Goal: Transaction & Acquisition: Book appointment/travel/reservation

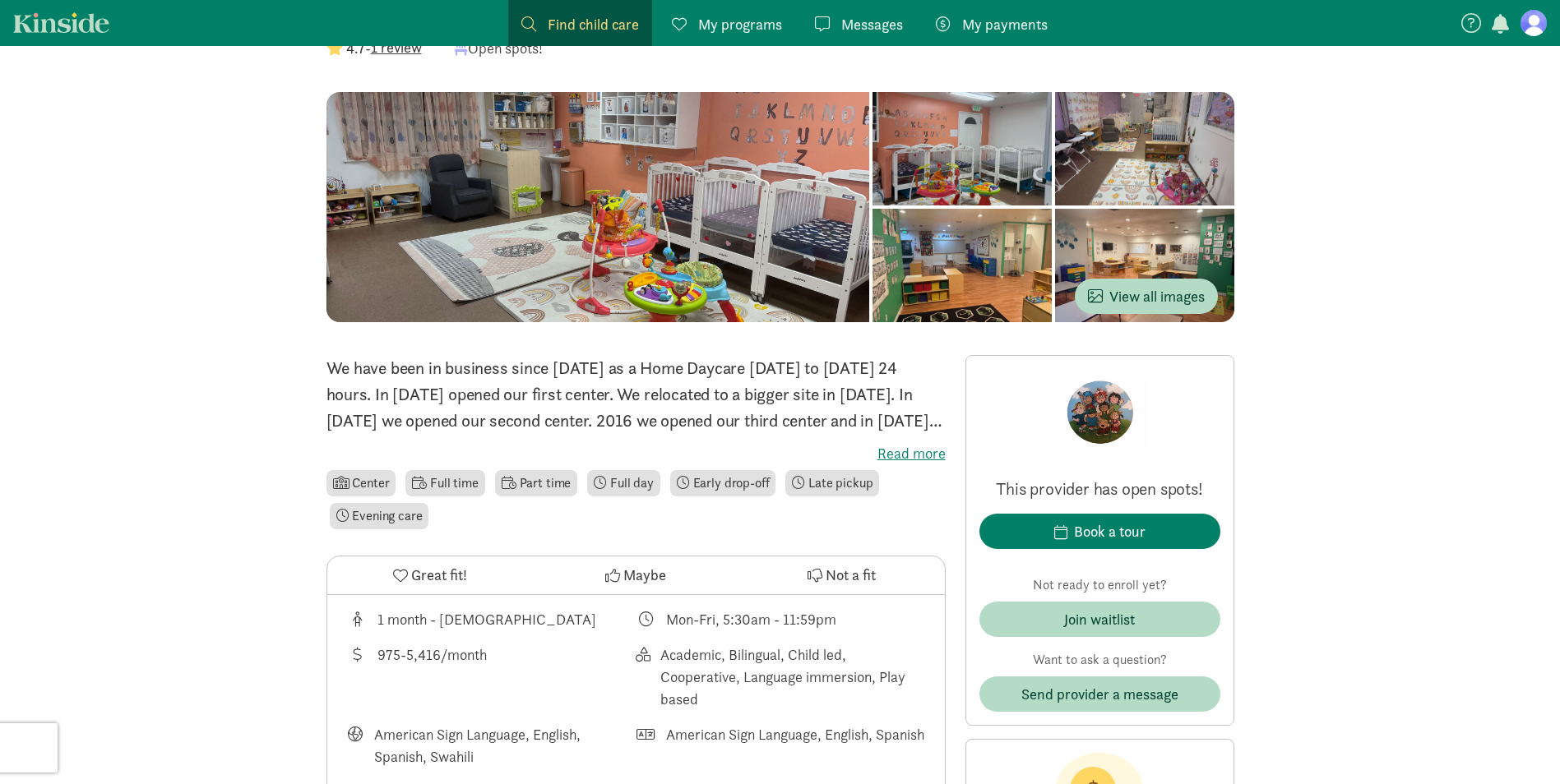
scroll to position [164, 0]
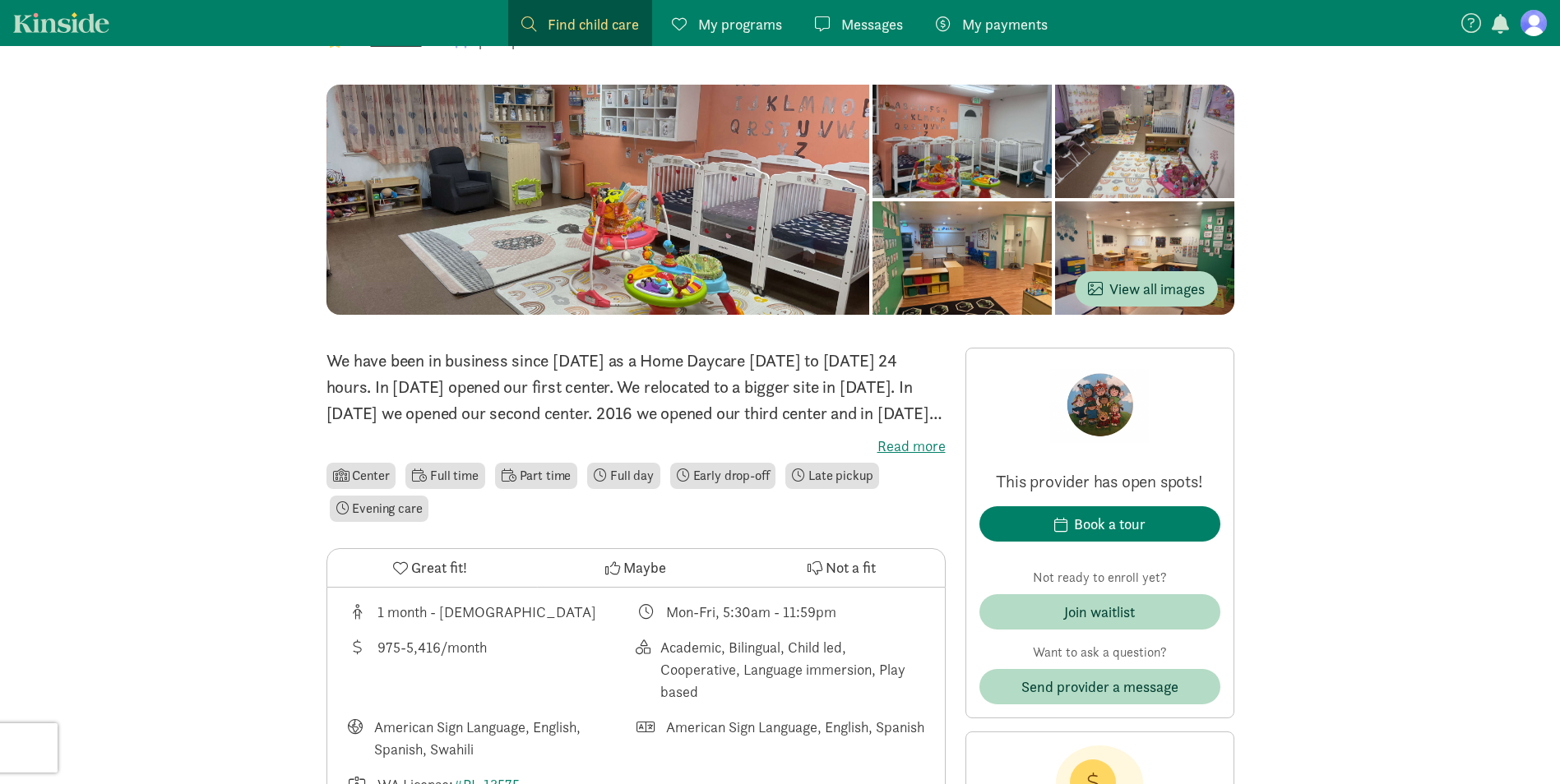
click at [937, 436] on label "Read more" at bounding box center [635, 446] width 619 height 20
click at [0, 0] on input "Read more" at bounding box center [0, 0] width 0 height 0
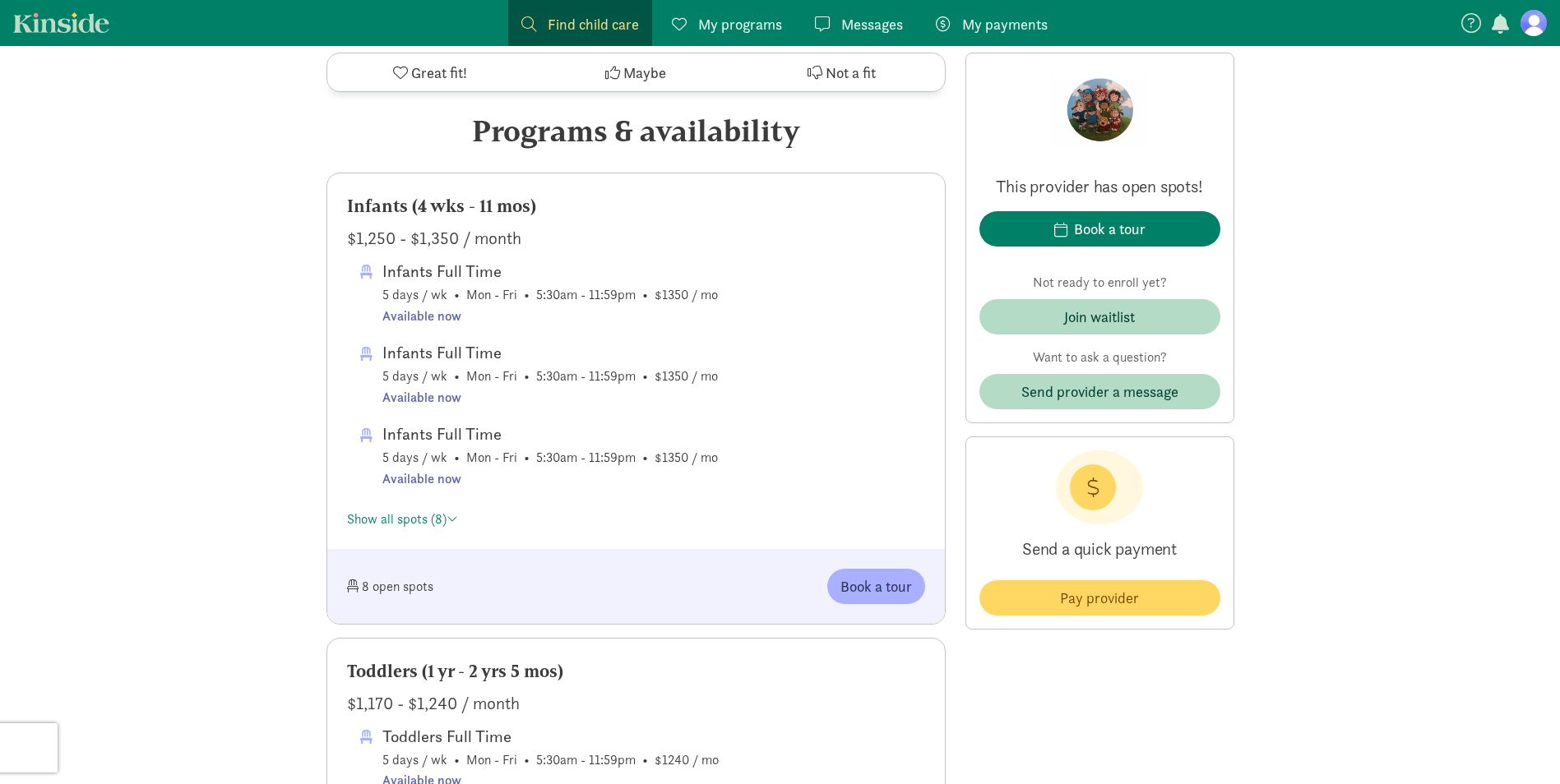
scroll to position [986, 0]
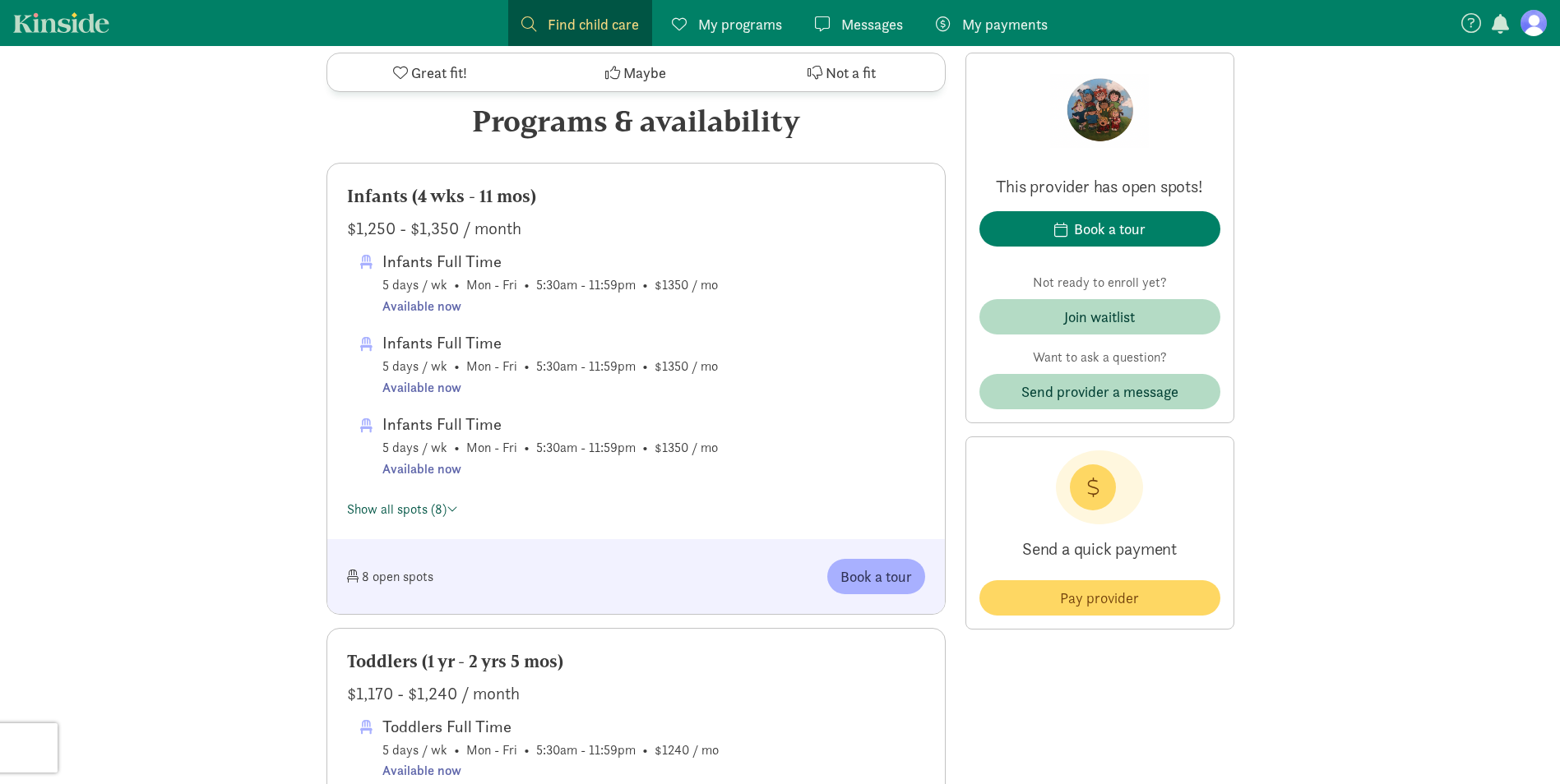
click at [405, 501] on link "Show all spots (8)" at bounding box center [402, 509] width 111 height 17
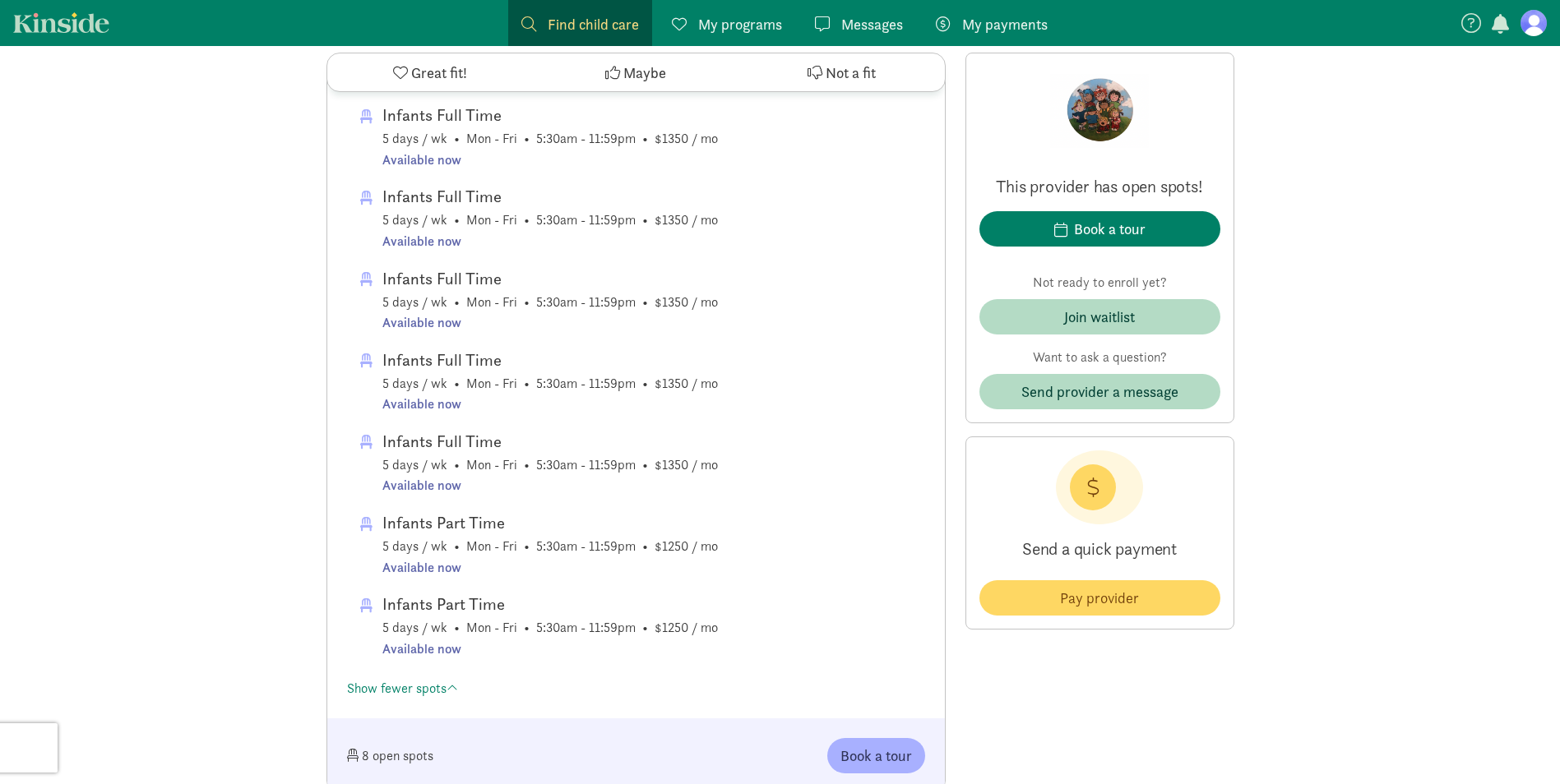
scroll to position [1232, 0]
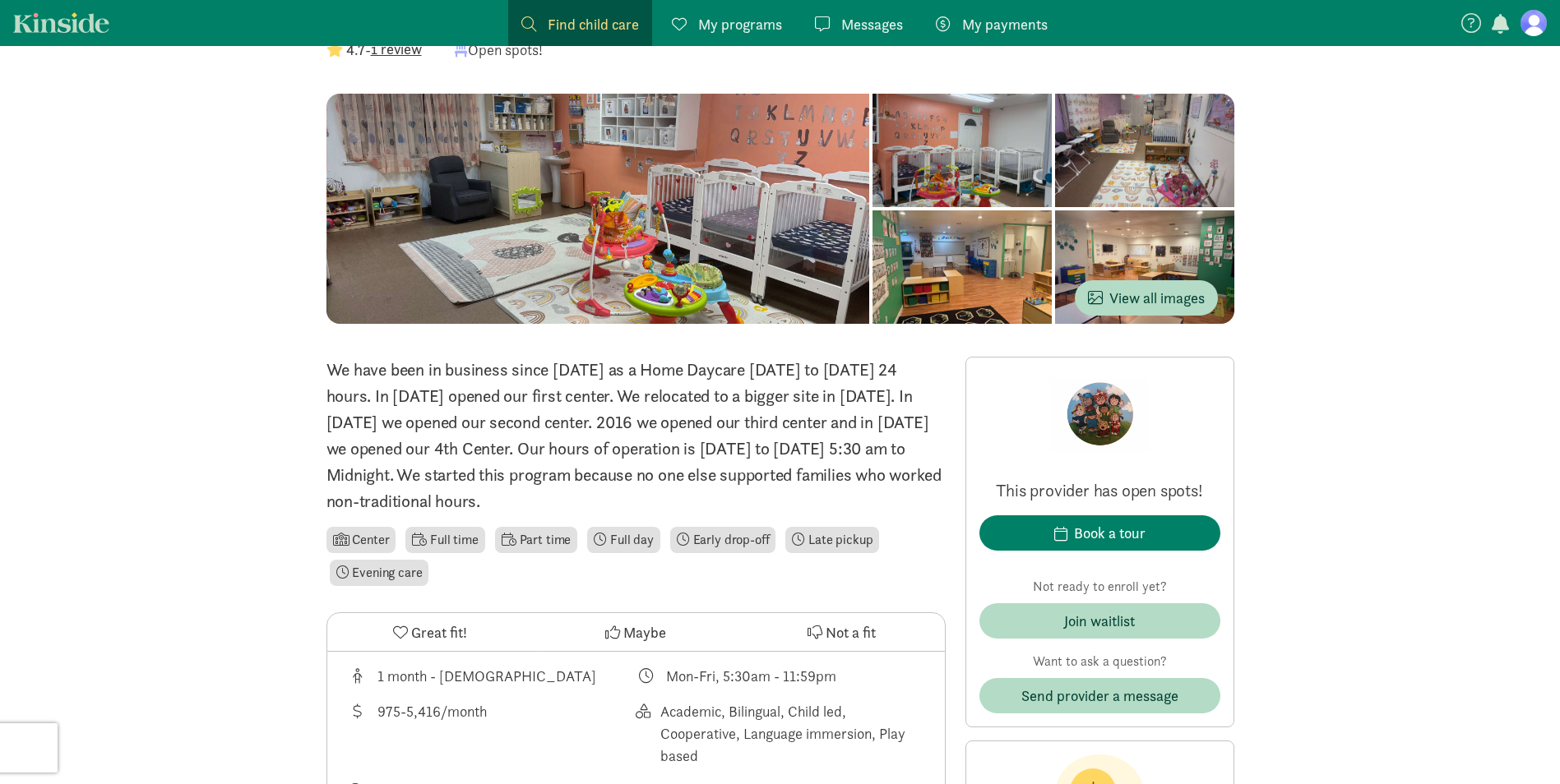
scroll to position [0, 0]
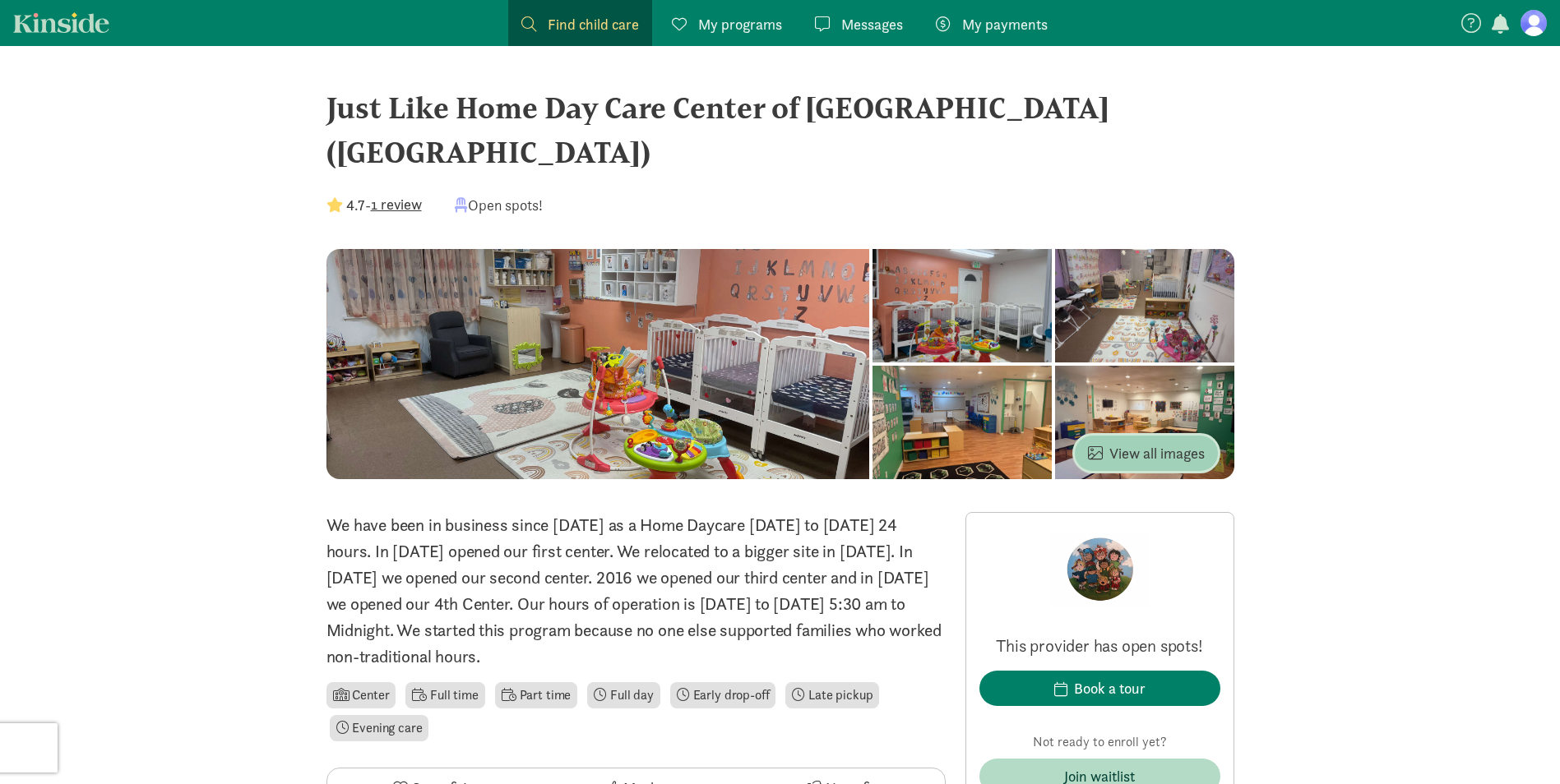
click at [1156, 442] on span "View all images" at bounding box center [1146, 452] width 117 height 22
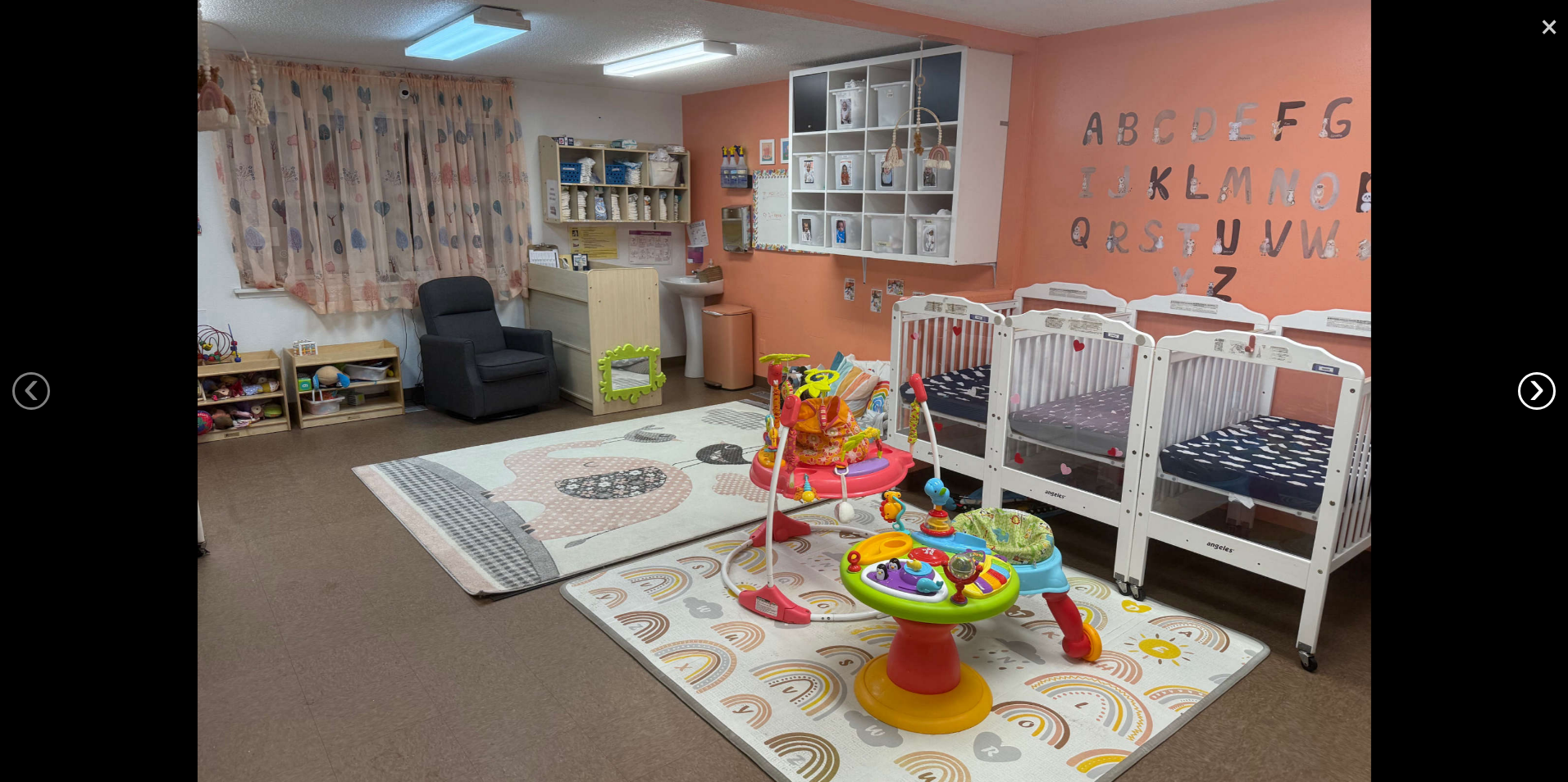
click at [1532, 382] on link "›" at bounding box center [1537, 391] width 38 height 38
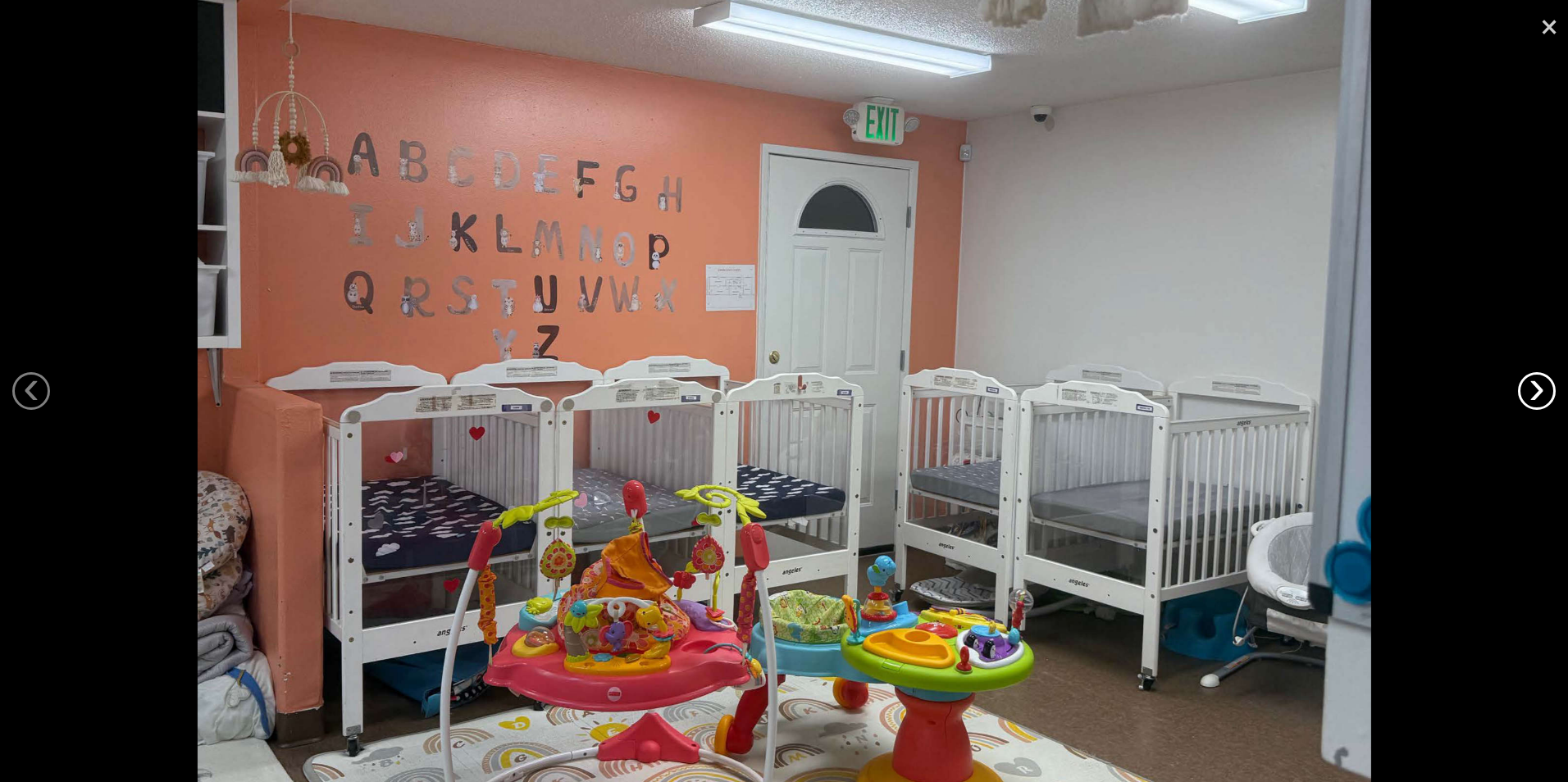
click at [1532, 382] on link "›" at bounding box center [1537, 391] width 38 height 38
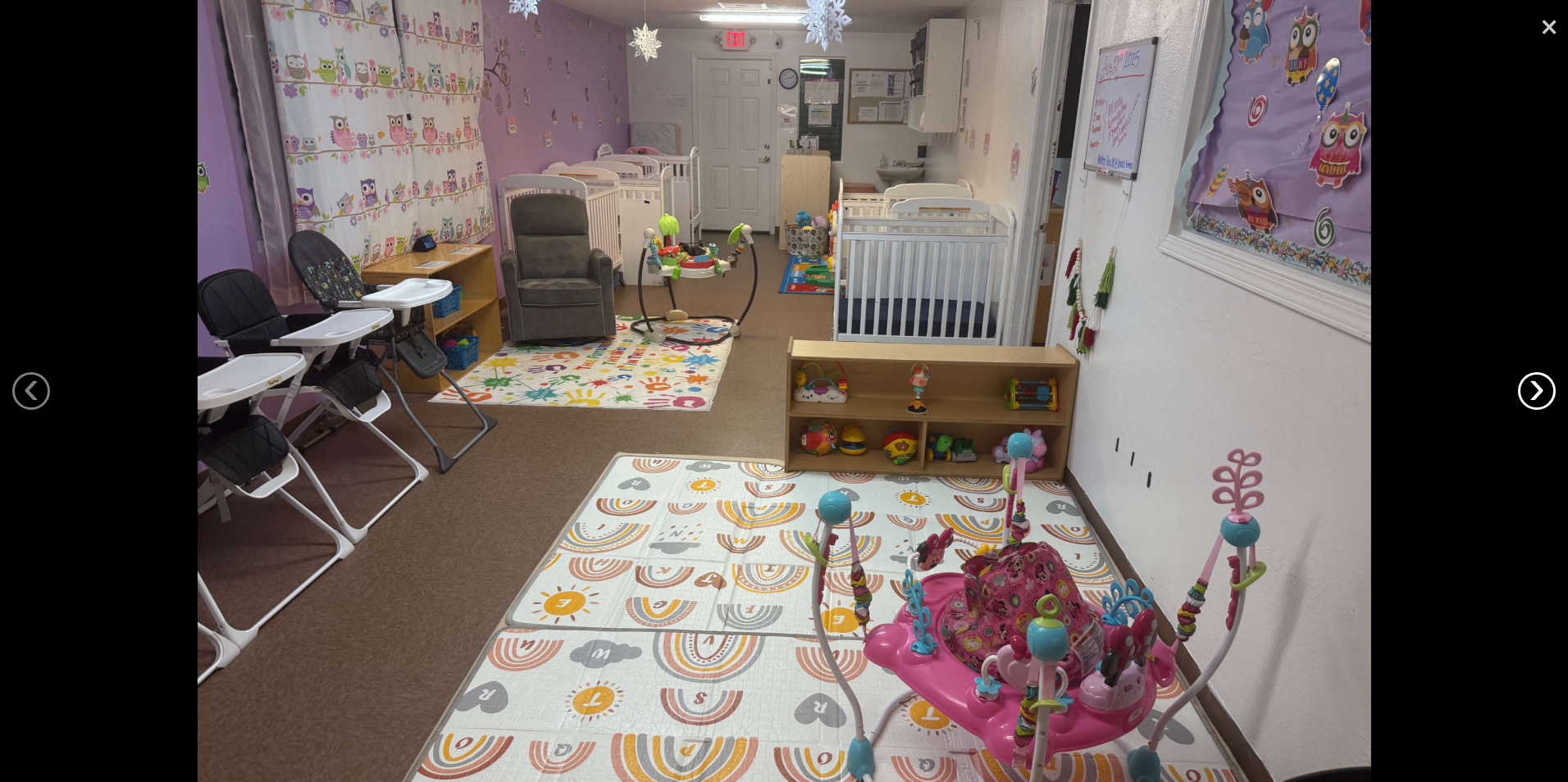
click at [1532, 382] on link "›" at bounding box center [1537, 391] width 38 height 38
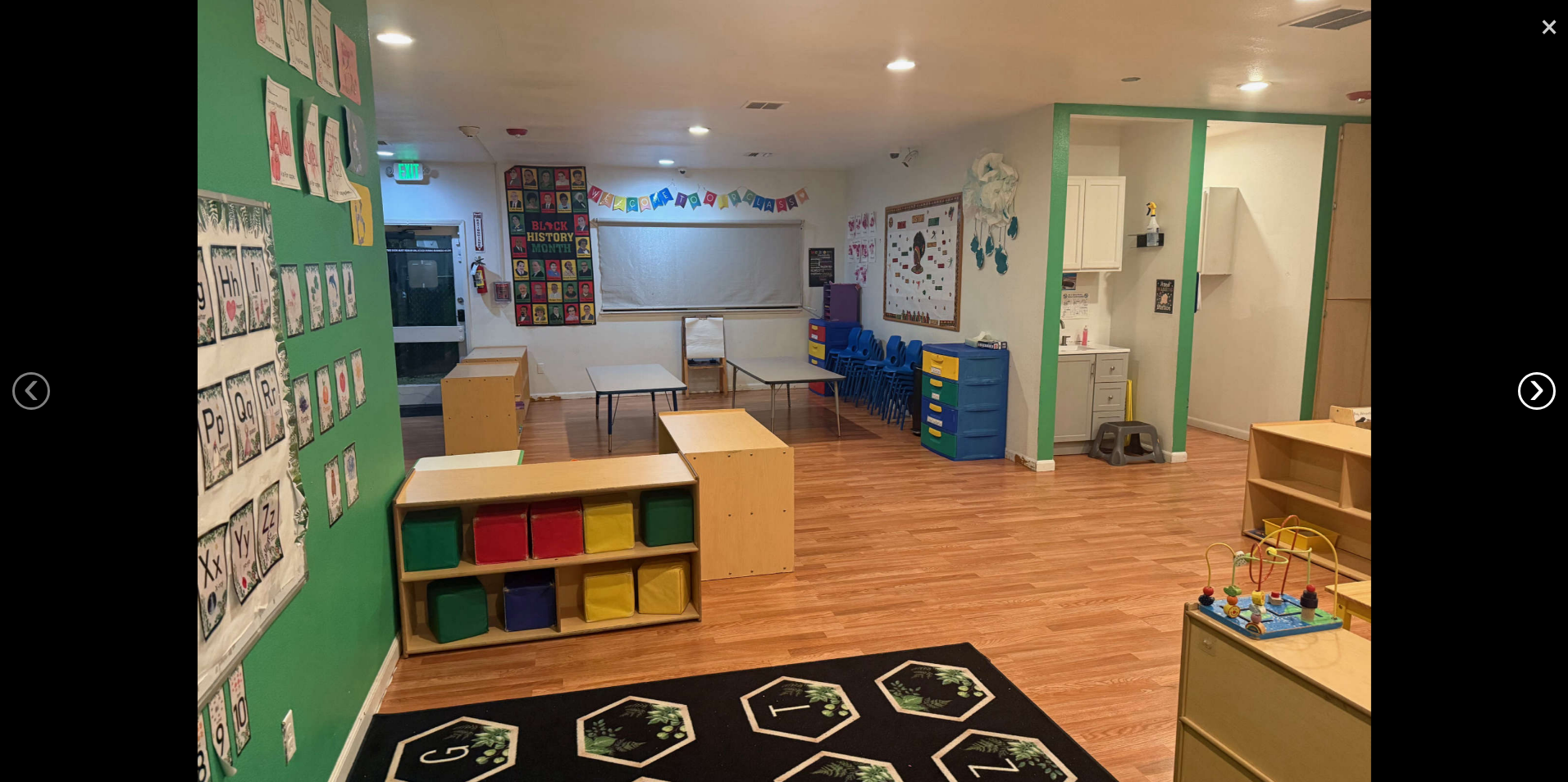
click at [1532, 382] on link "›" at bounding box center [1537, 391] width 38 height 38
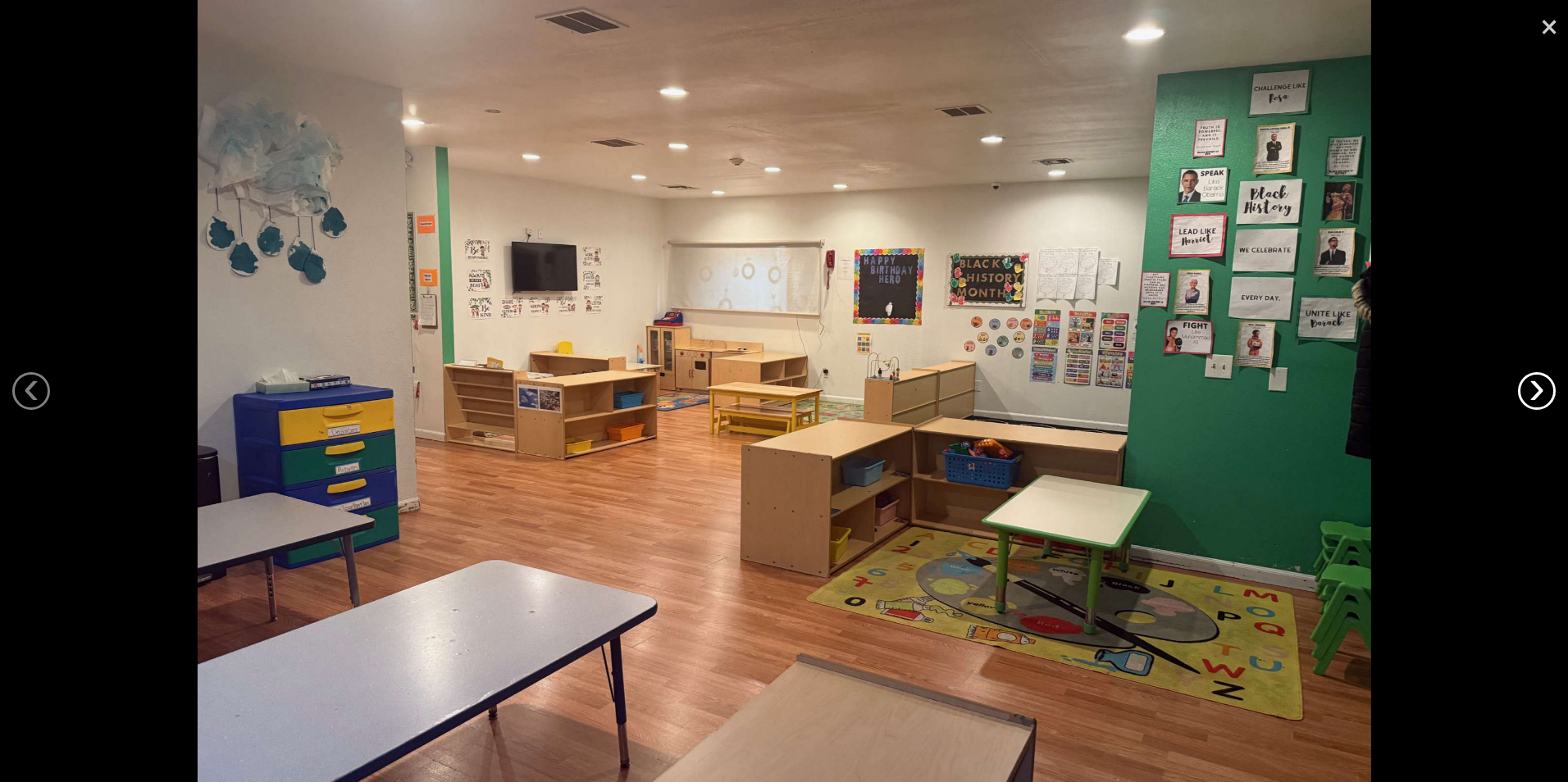
click at [1536, 385] on link "›" at bounding box center [1537, 391] width 38 height 38
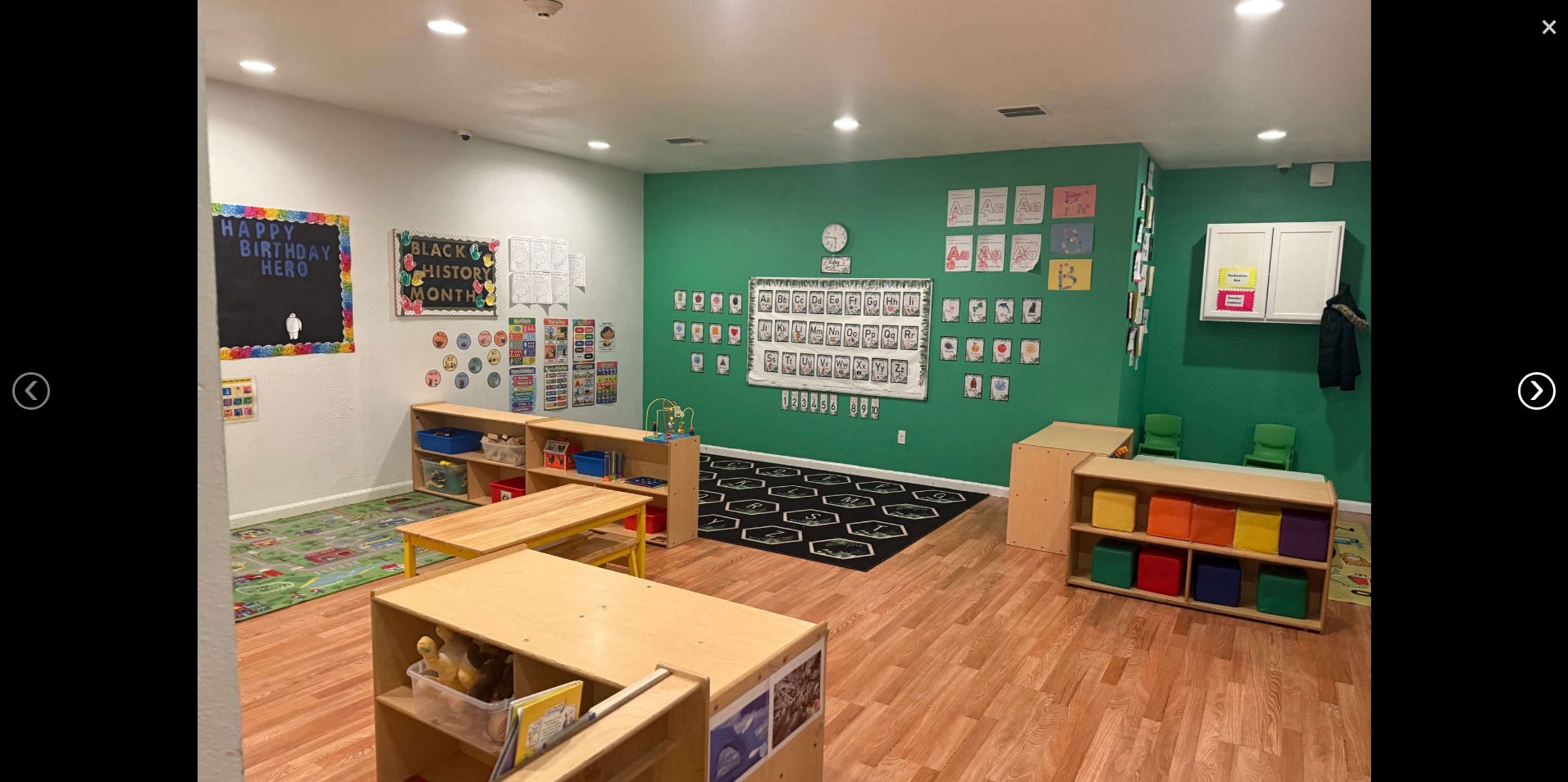
click at [1536, 385] on link "›" at bounding box center [1537, 391] width 38 height 38
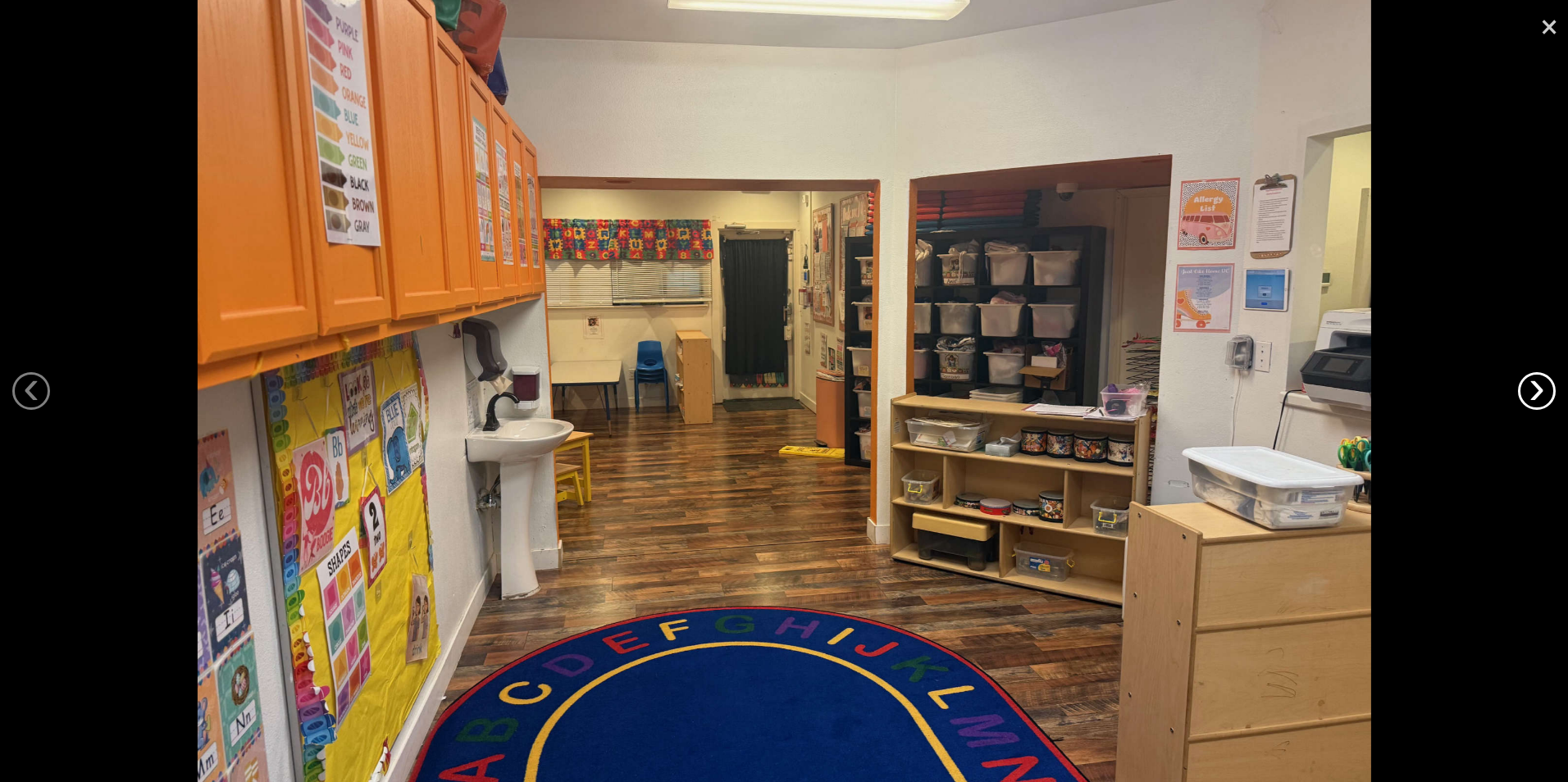
click at [1536, 385] on link "›" at bounding box center [1537, 391] width 38 height 38
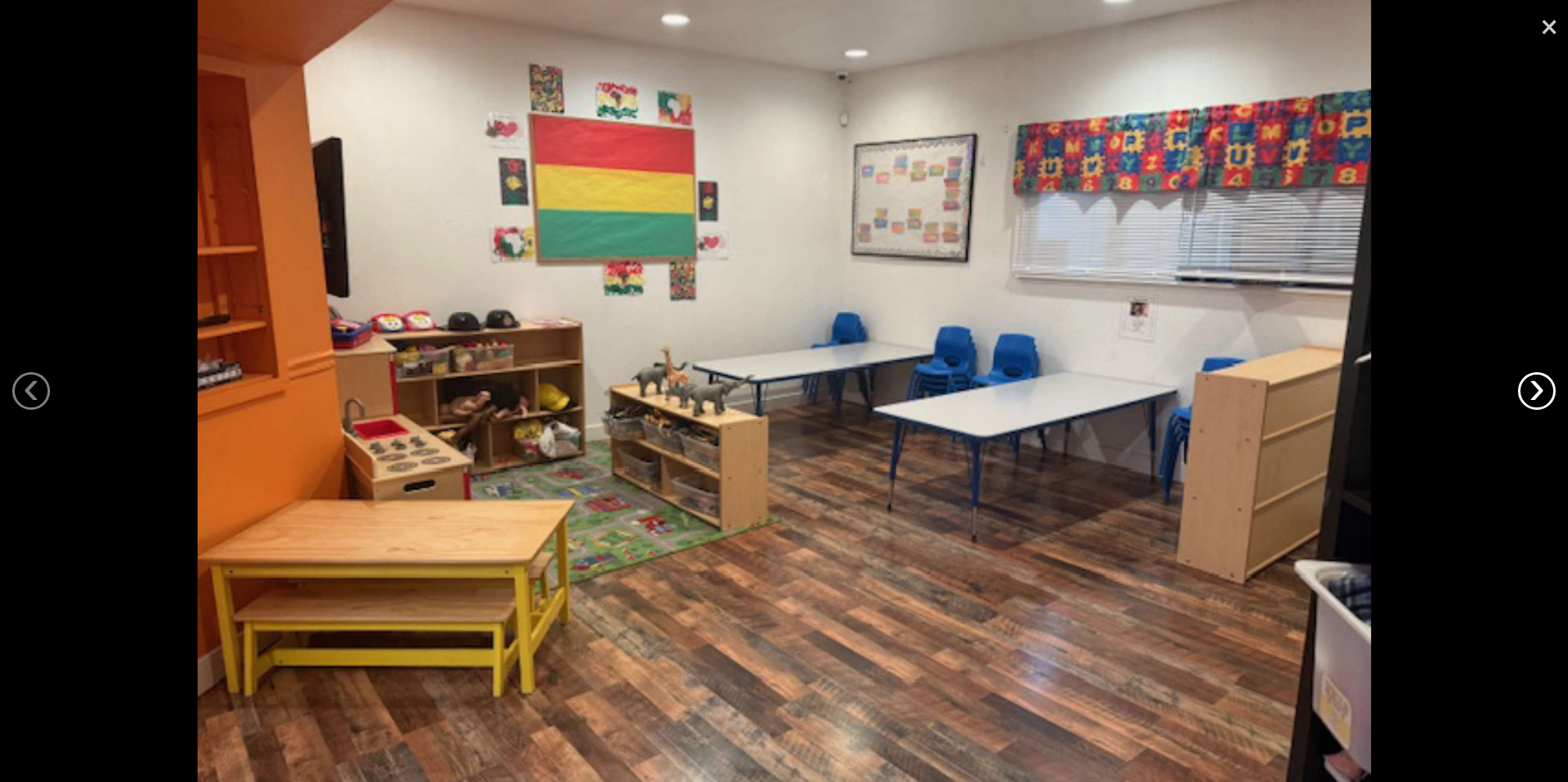
click at [1536, 385] on link "›" at bounding box center [1537, 391] width 38 height 38
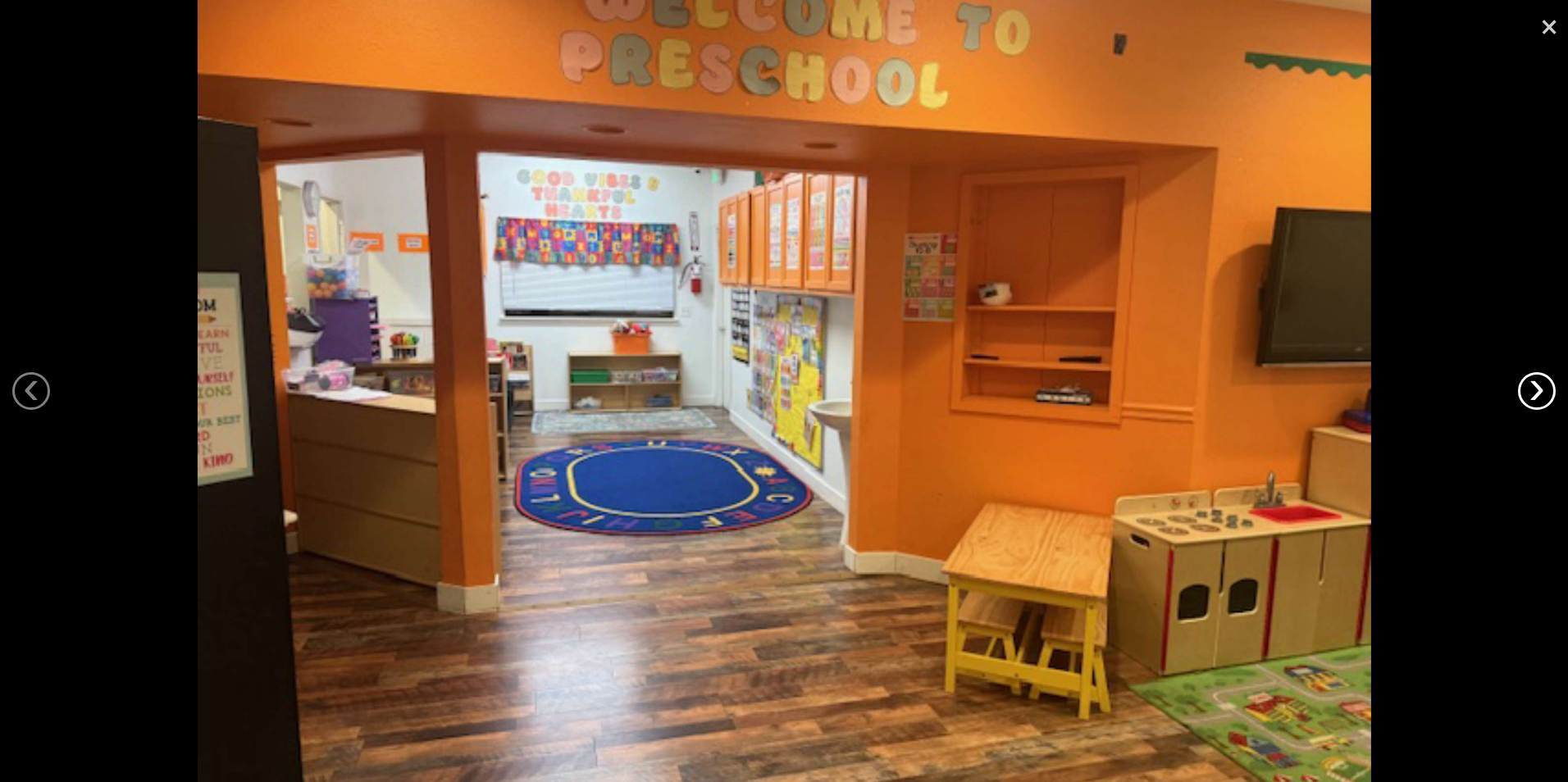
click at [1536, 385] on link "›" at bounding box center [1537, 391] width 38 height 38
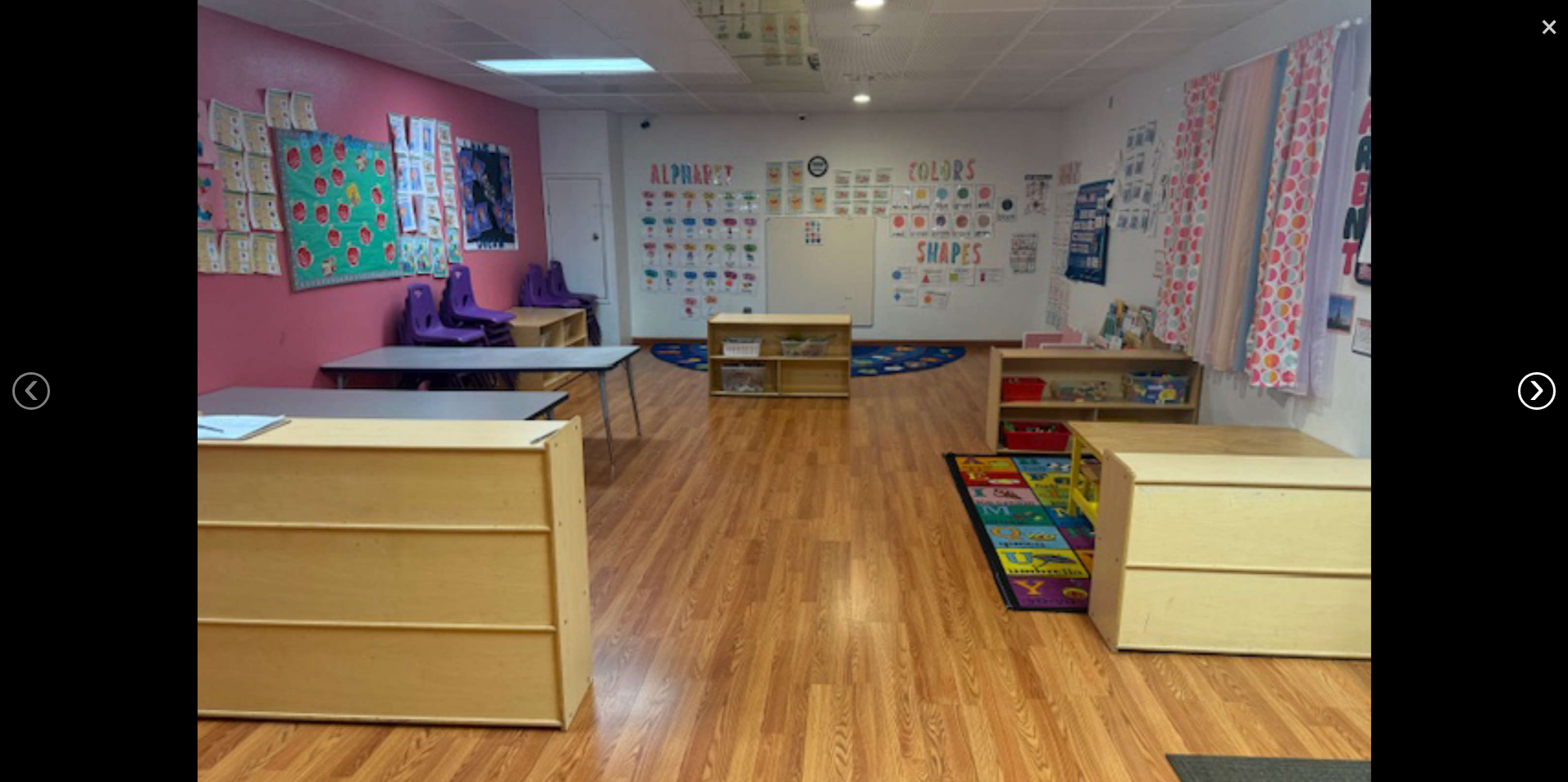
click at [1536, 385] on link "›" at bounding box center [1537, 391] width 38 height 38
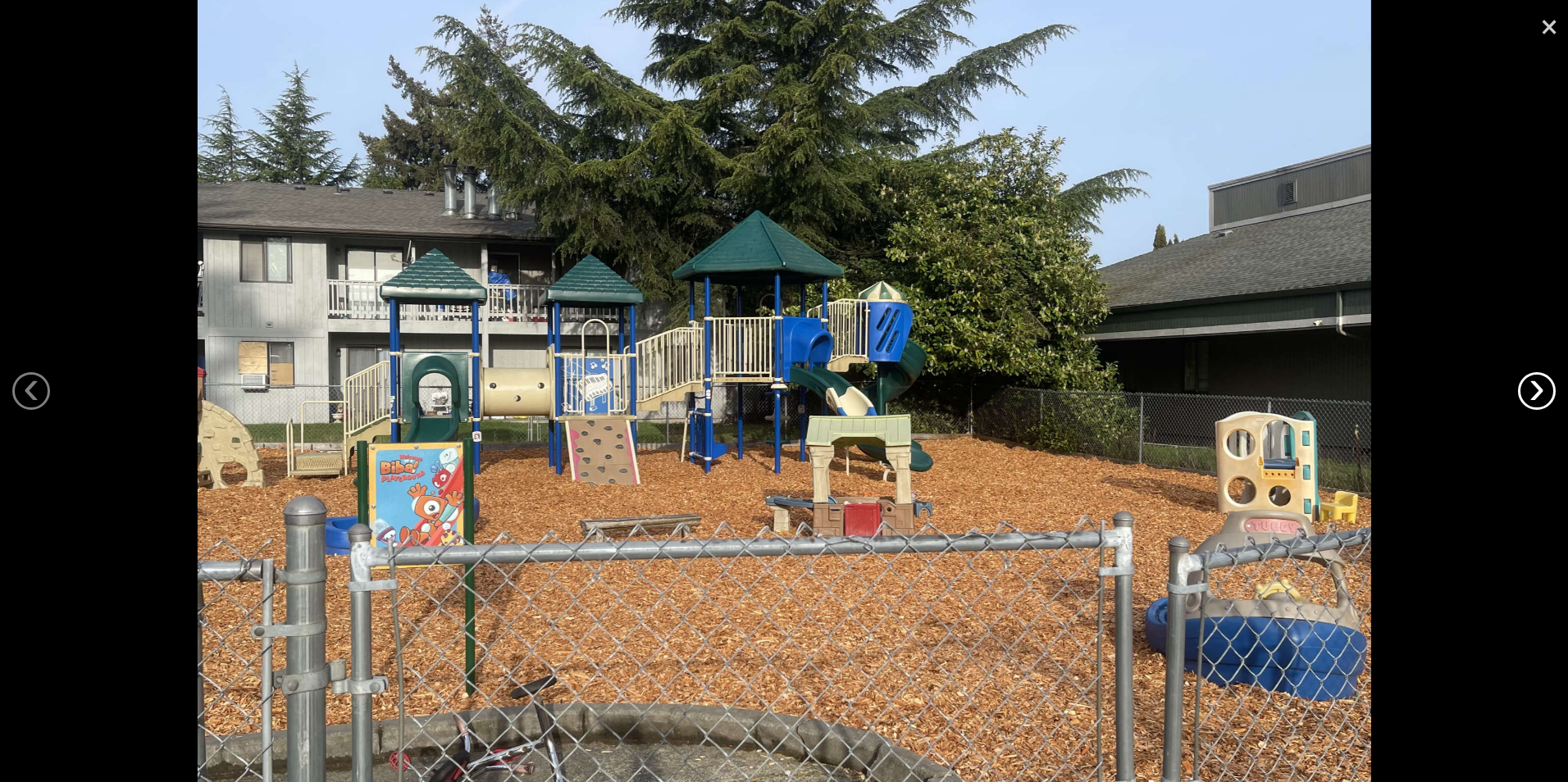
click at [1536, 385] on link "›" at bounding box center [1537, 391] width 38 height 38
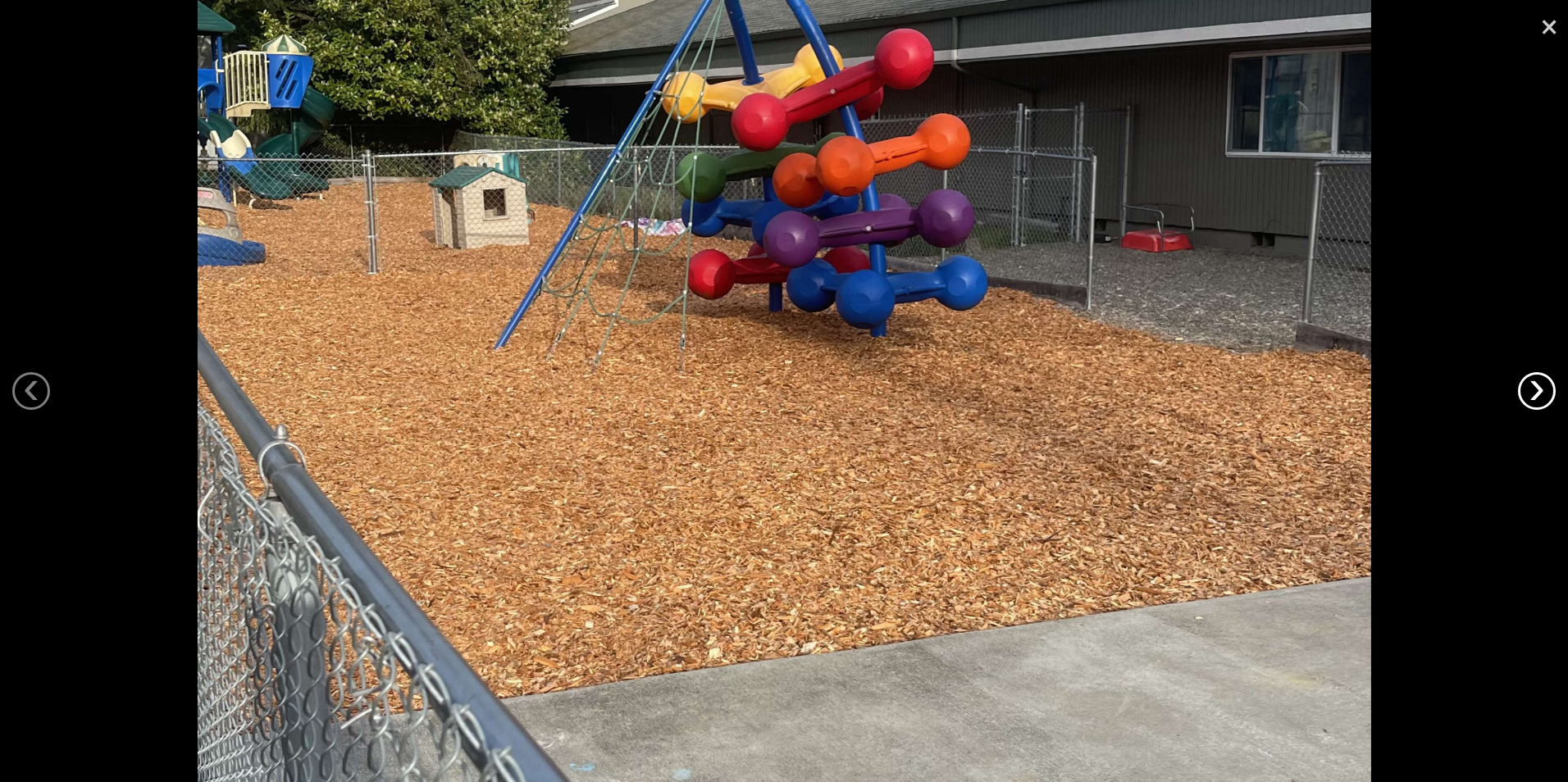
click at [1536, 385] on link "›" at bounding box center [1537, 391] width 38 height 38
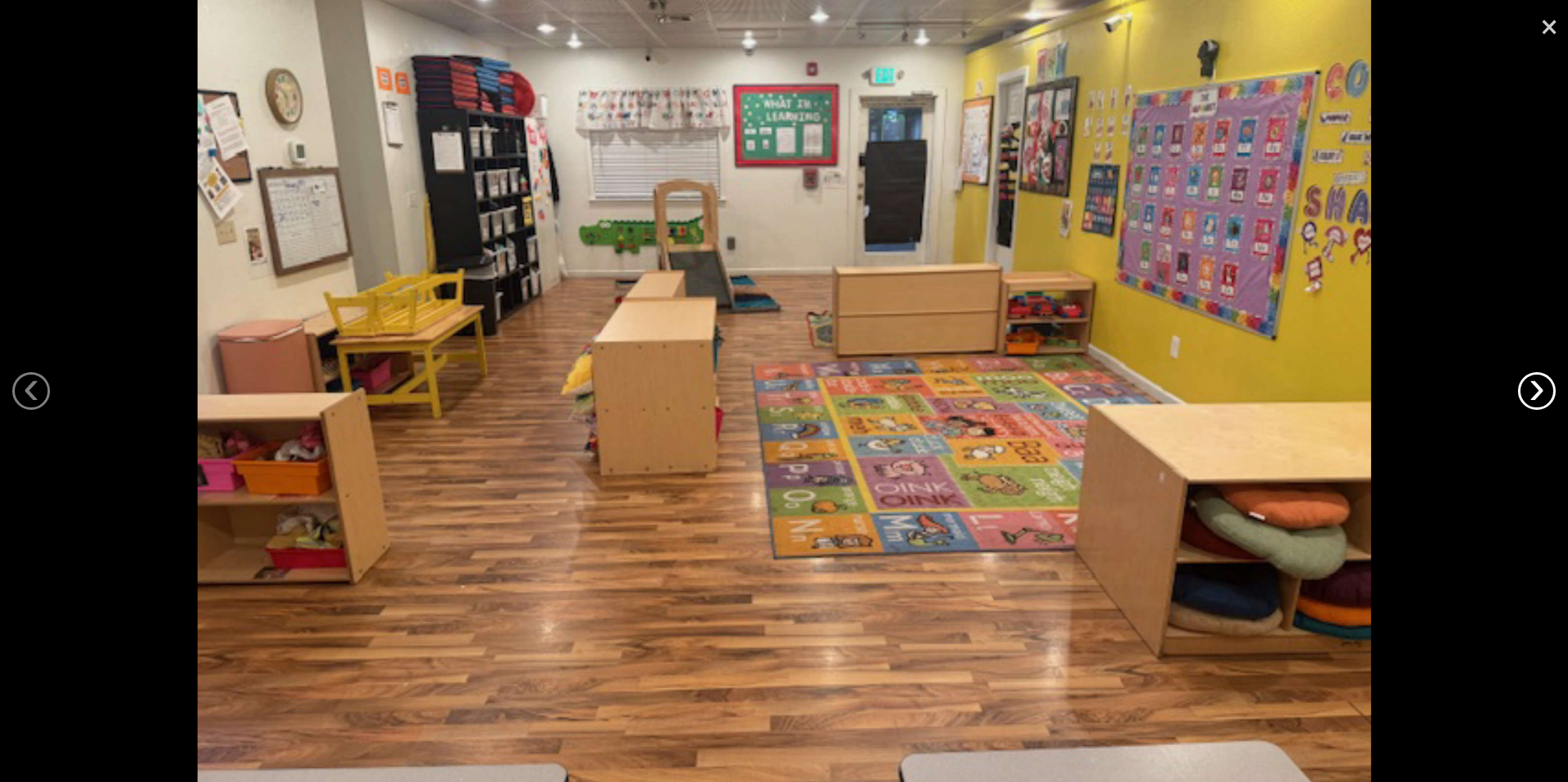
click at [1536, 385] on link "›" at bounding box center [1537, 391] width 38 height 38
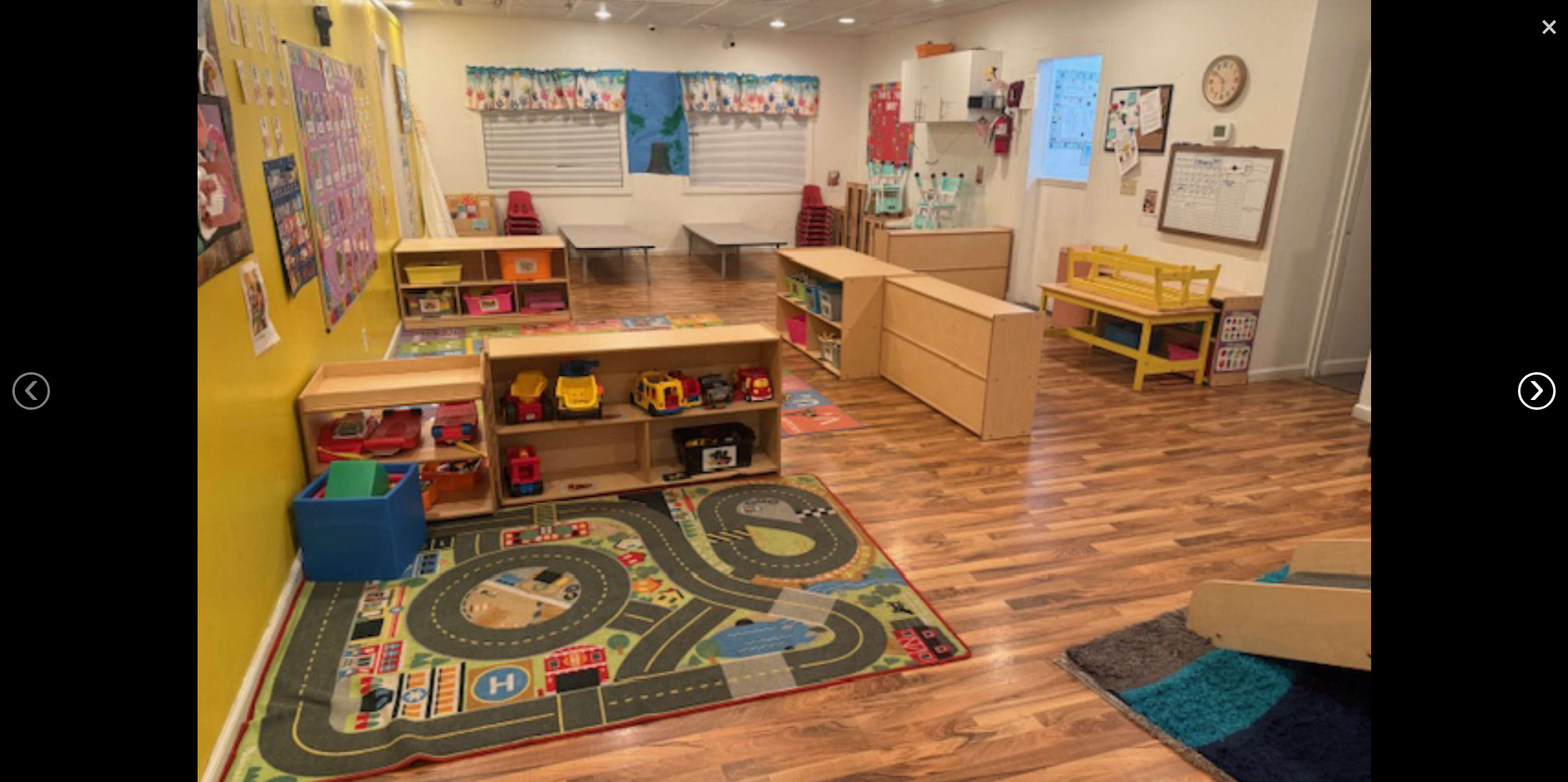
click at [1536, 385] on link "›" at bounding box center [1537, 391] width 38 height 38
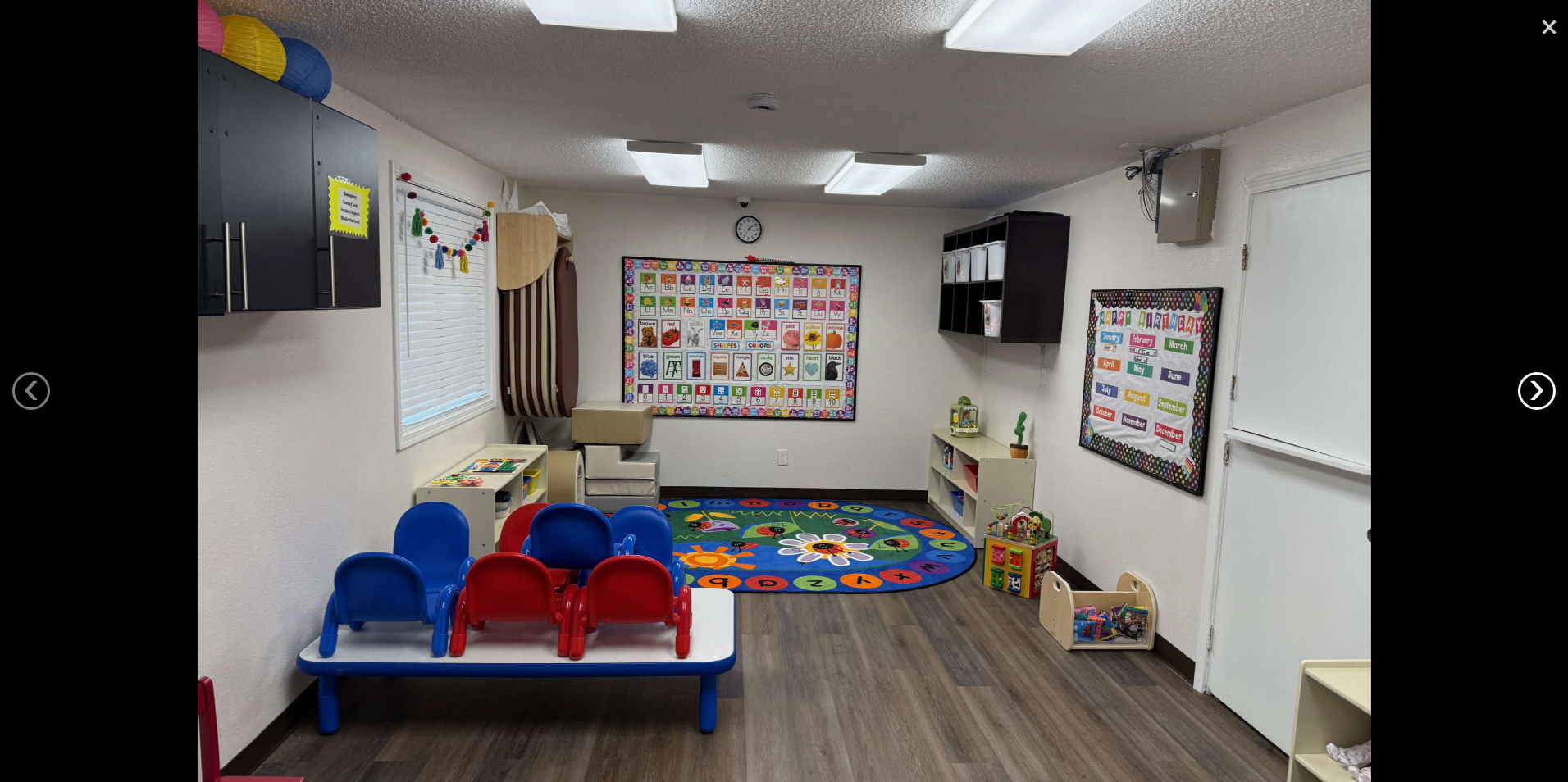
click at [1536, 385] on link "›" at bounding box center [1537, 391] width 38 height 38
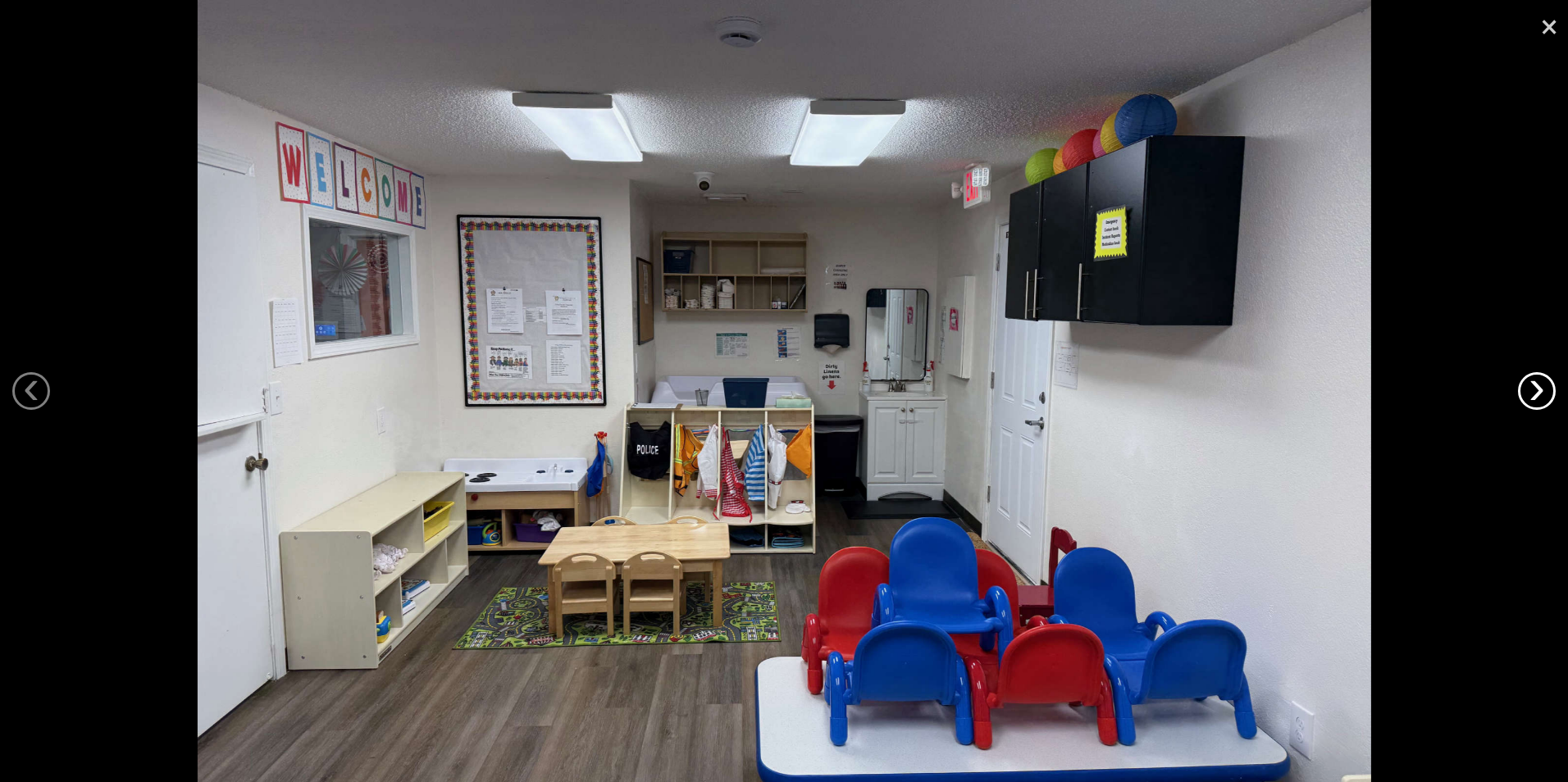
click at [1536, 385] on link "›" at bounding box center [1537, 391] width 38 height 38
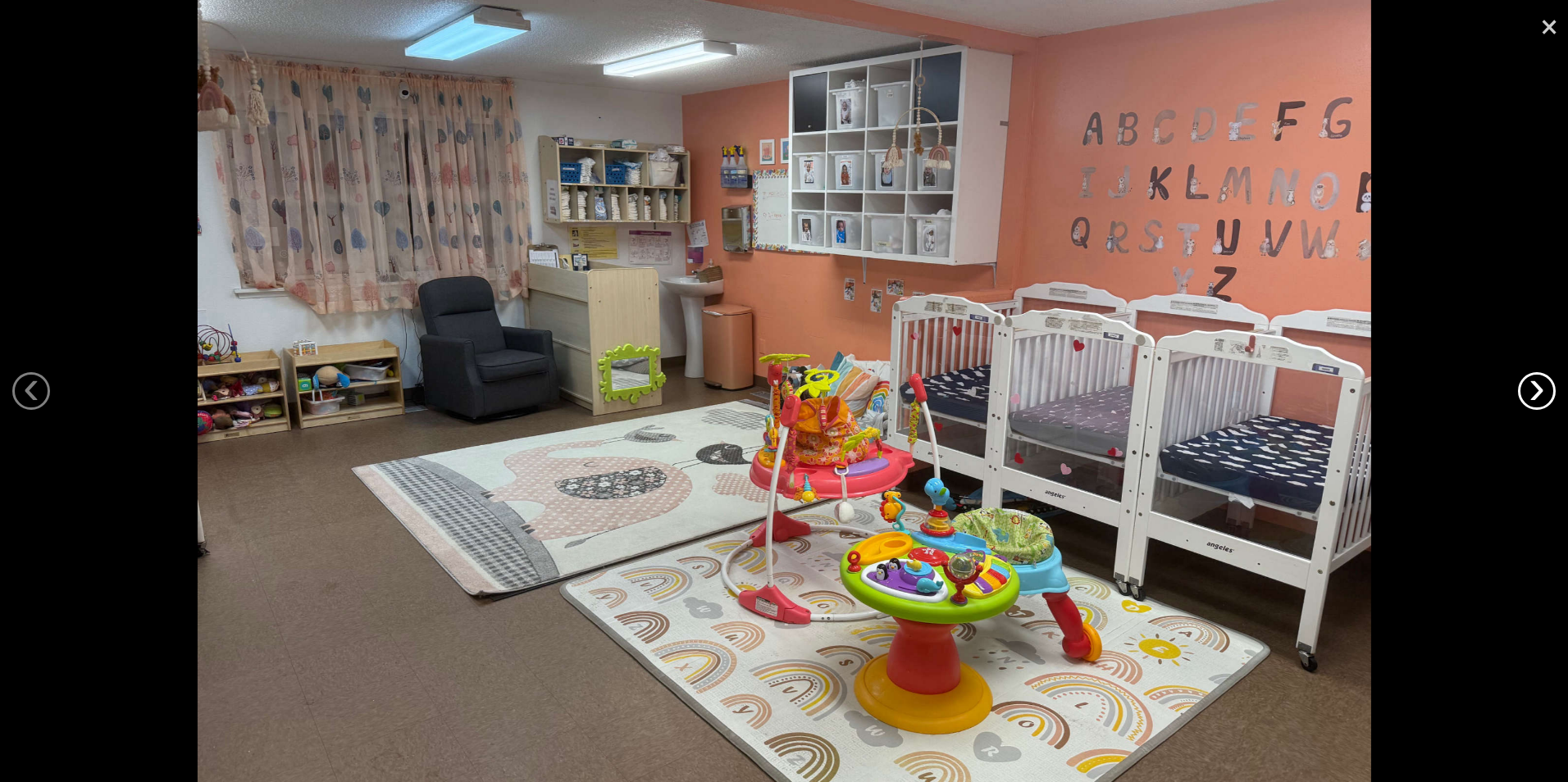
click at [1536, 385] on link "›" at bounding box center [1537, 391] width 38 height 38
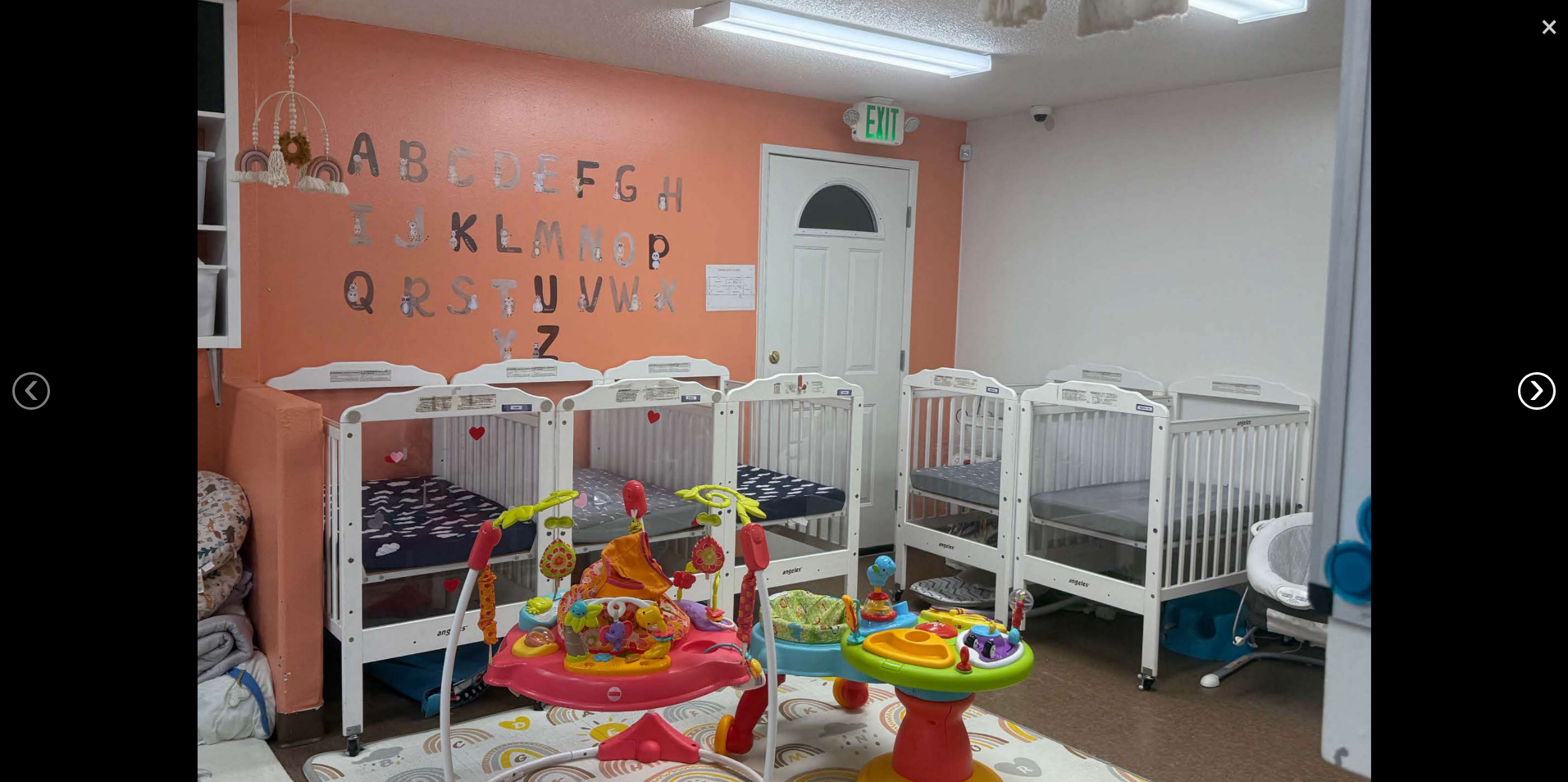
click at [1536, 385] on link "›" at bounding box center [1537, 391] width 38 height 38
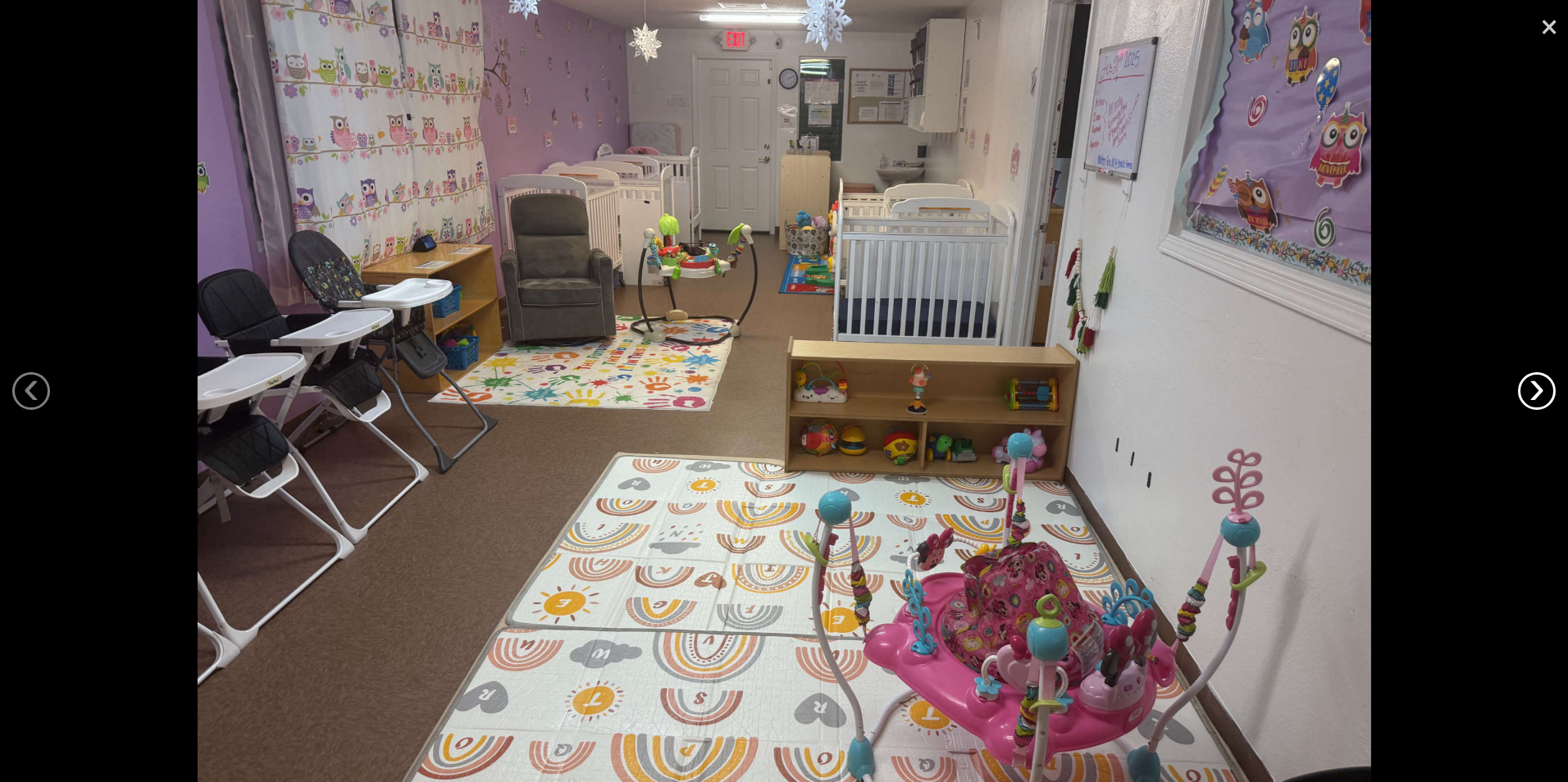
click at [1536, 385] on link "›" at bounding box center [1537, 391] width 38 height 38
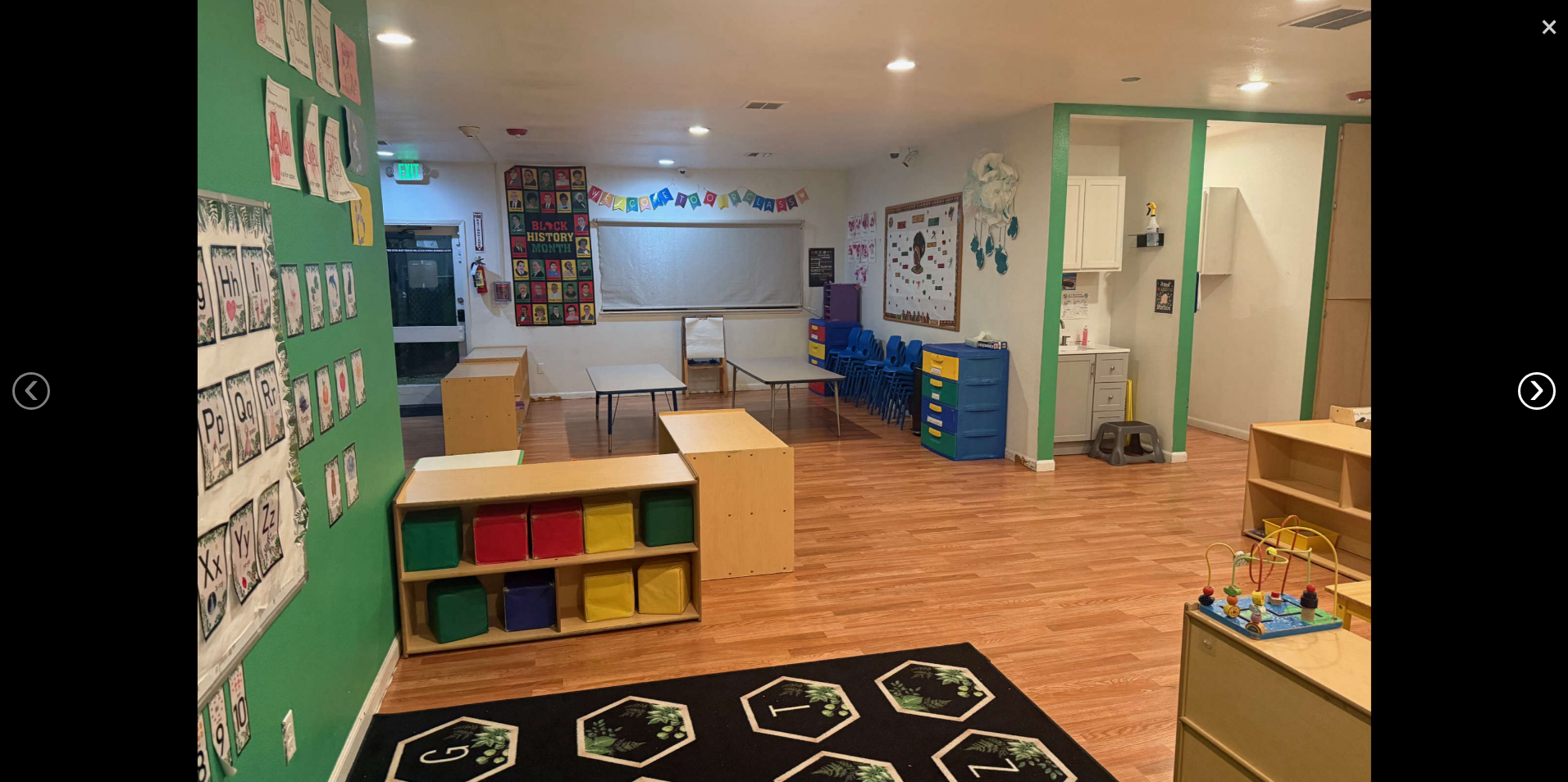
click at [1536, 385] on link "›" at bounding box center [1537, 391] width 38 height 38
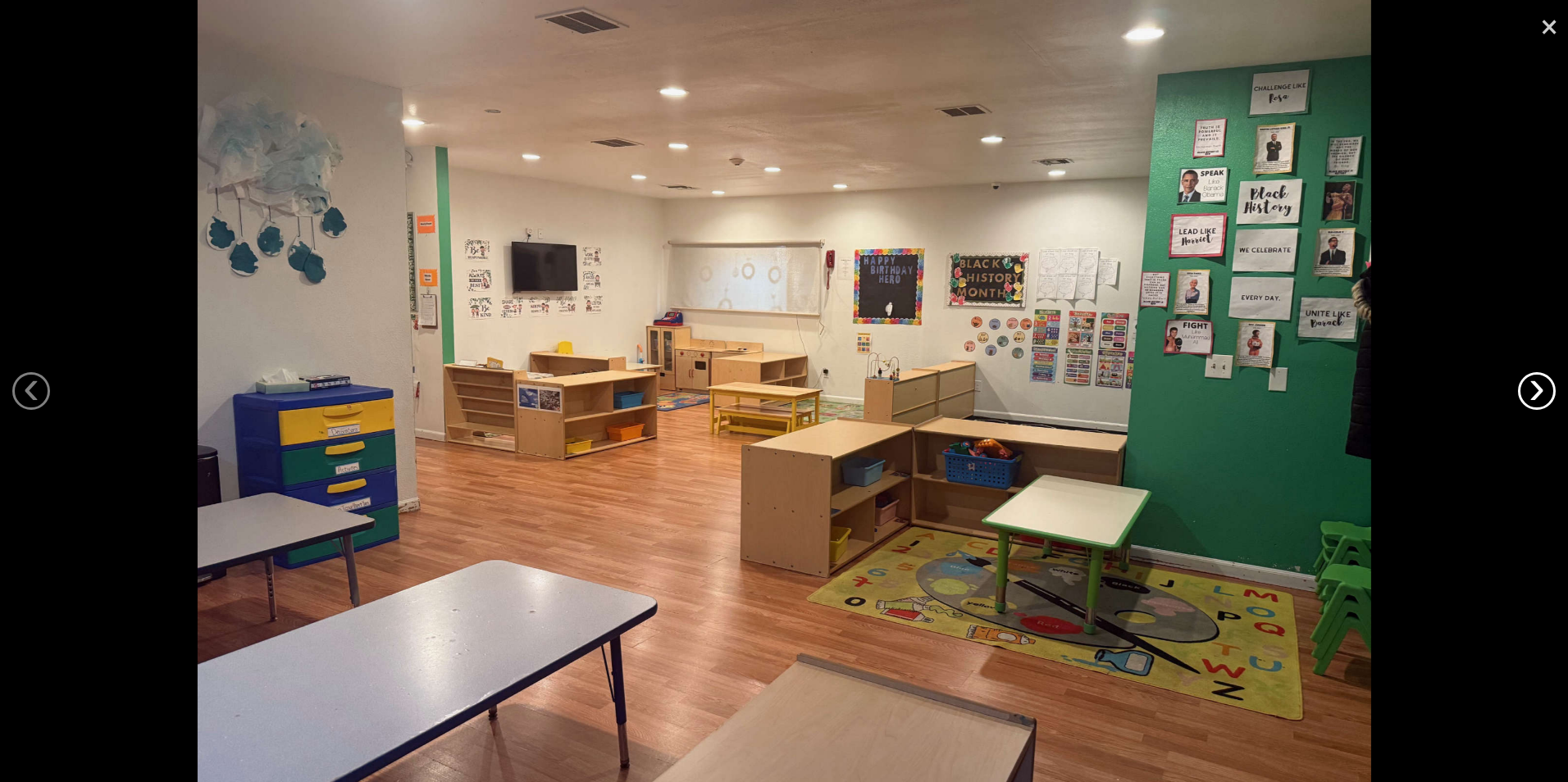
click at [1536, 385] on link "›" at bounding box center [1537, 391] width 38 height 38
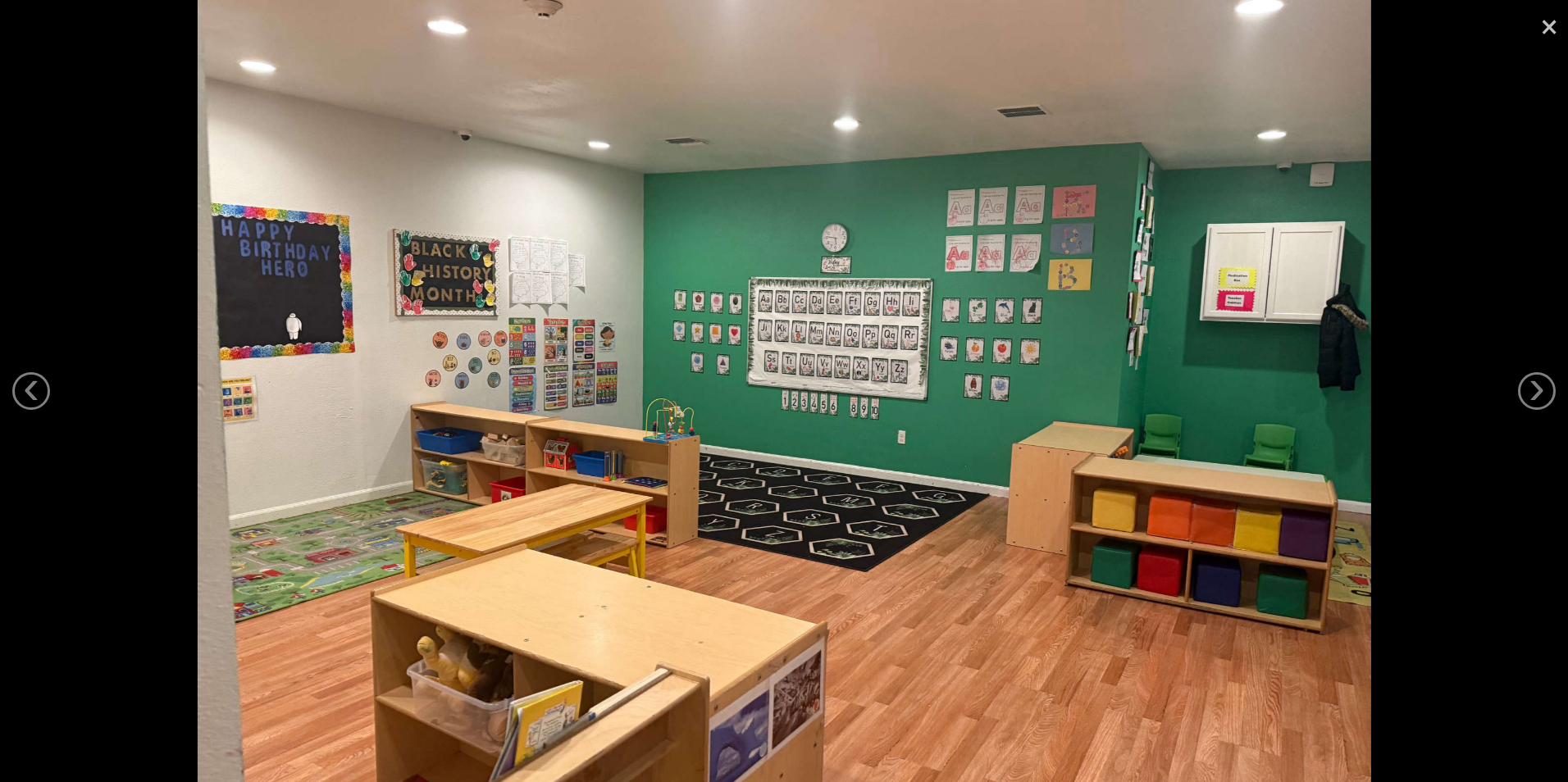
click at [1540, 27] on link "×" at bounding box center [1549, 25] width 38 height 49
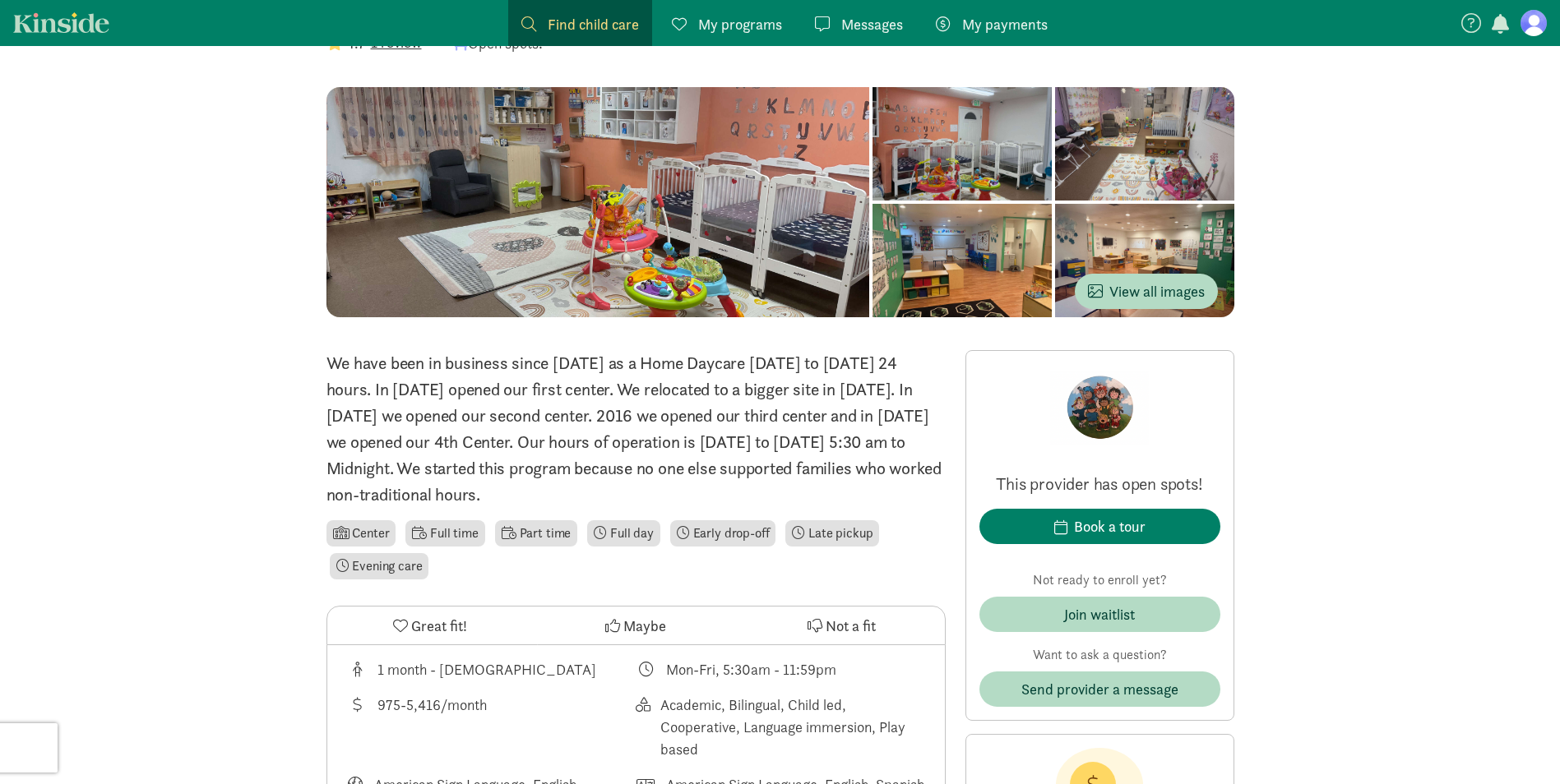
scroll to position [164, 0]
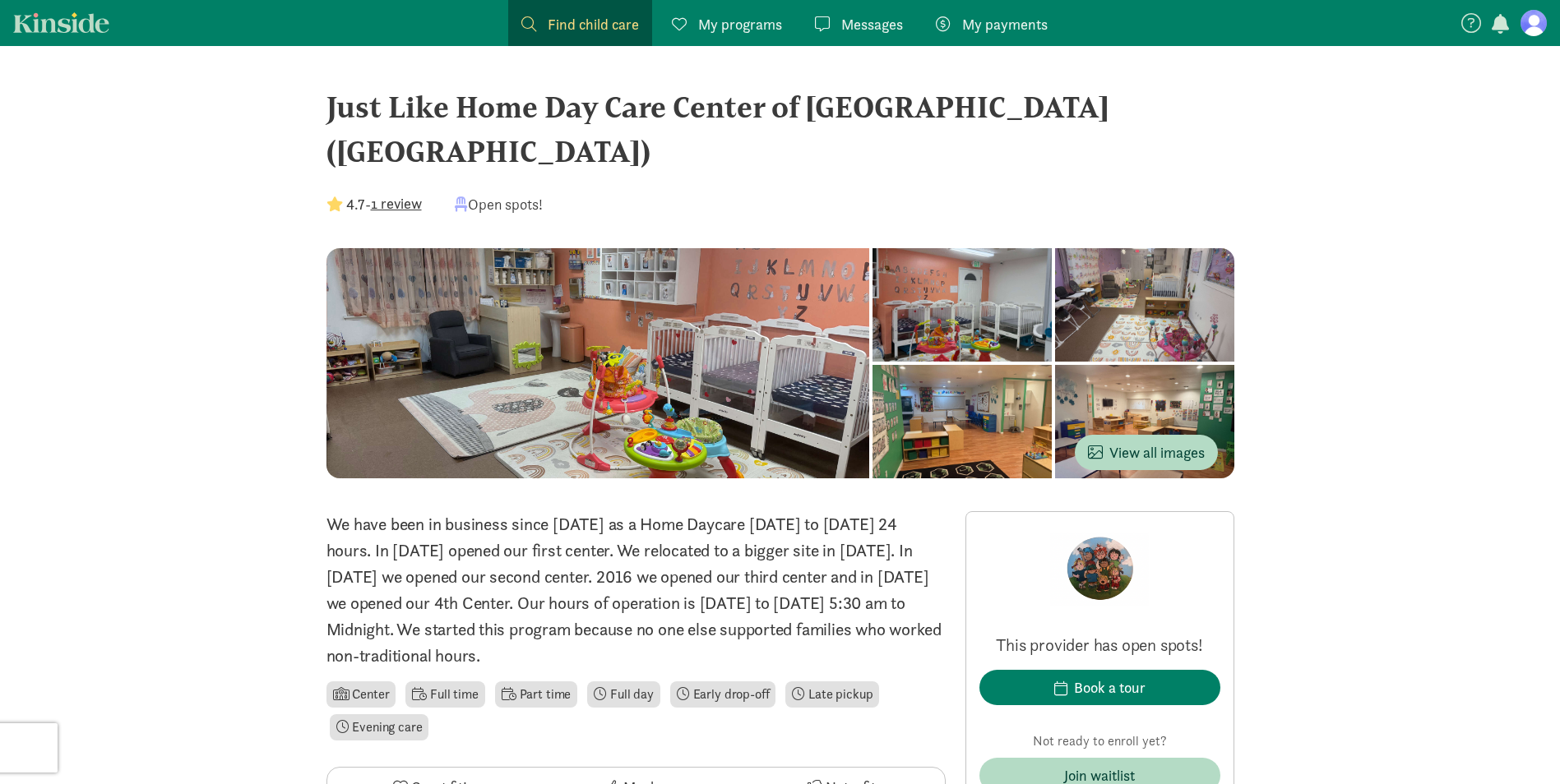
scroll to position [0, 0]
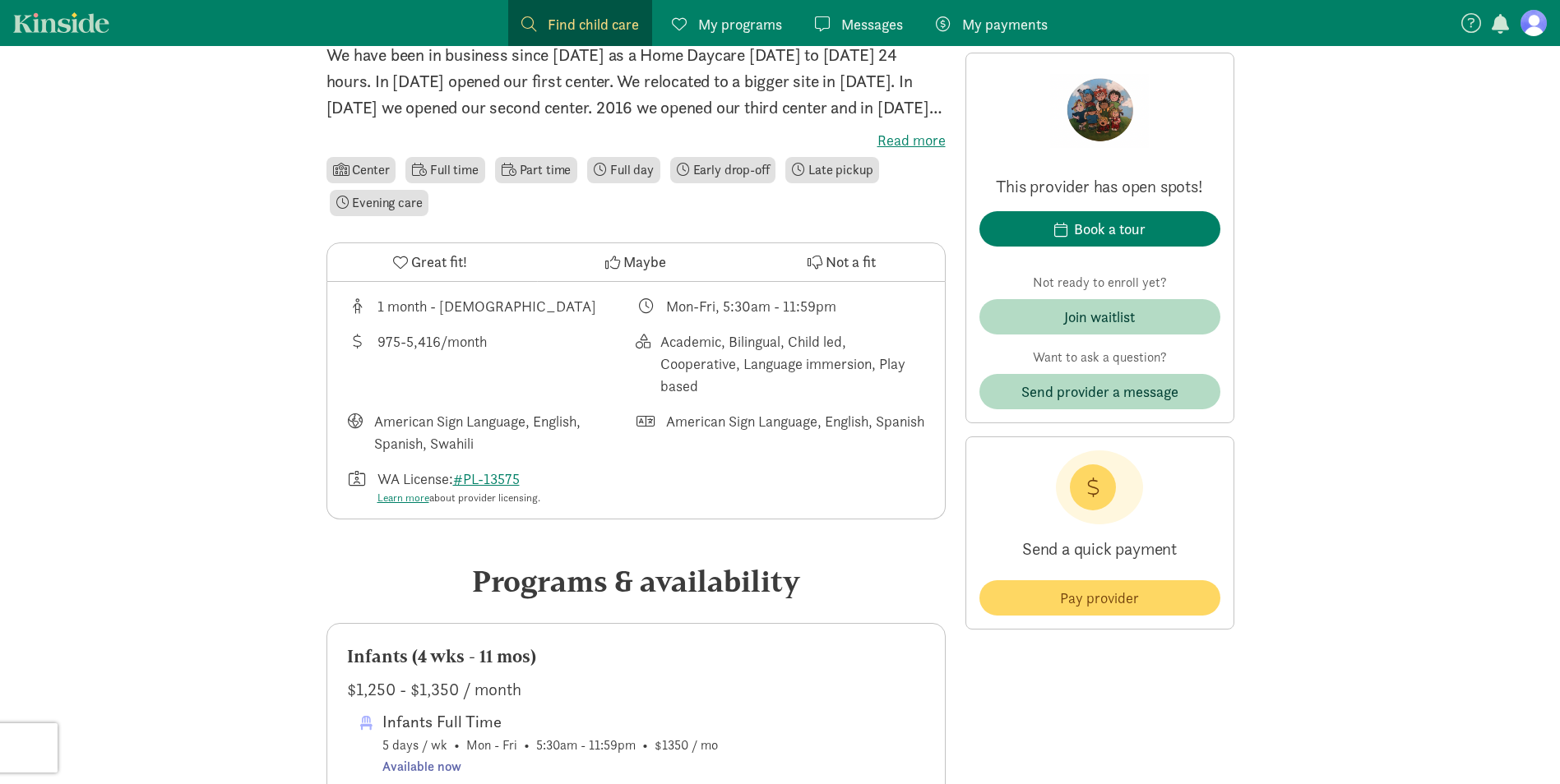
scroll to position [246, 0]
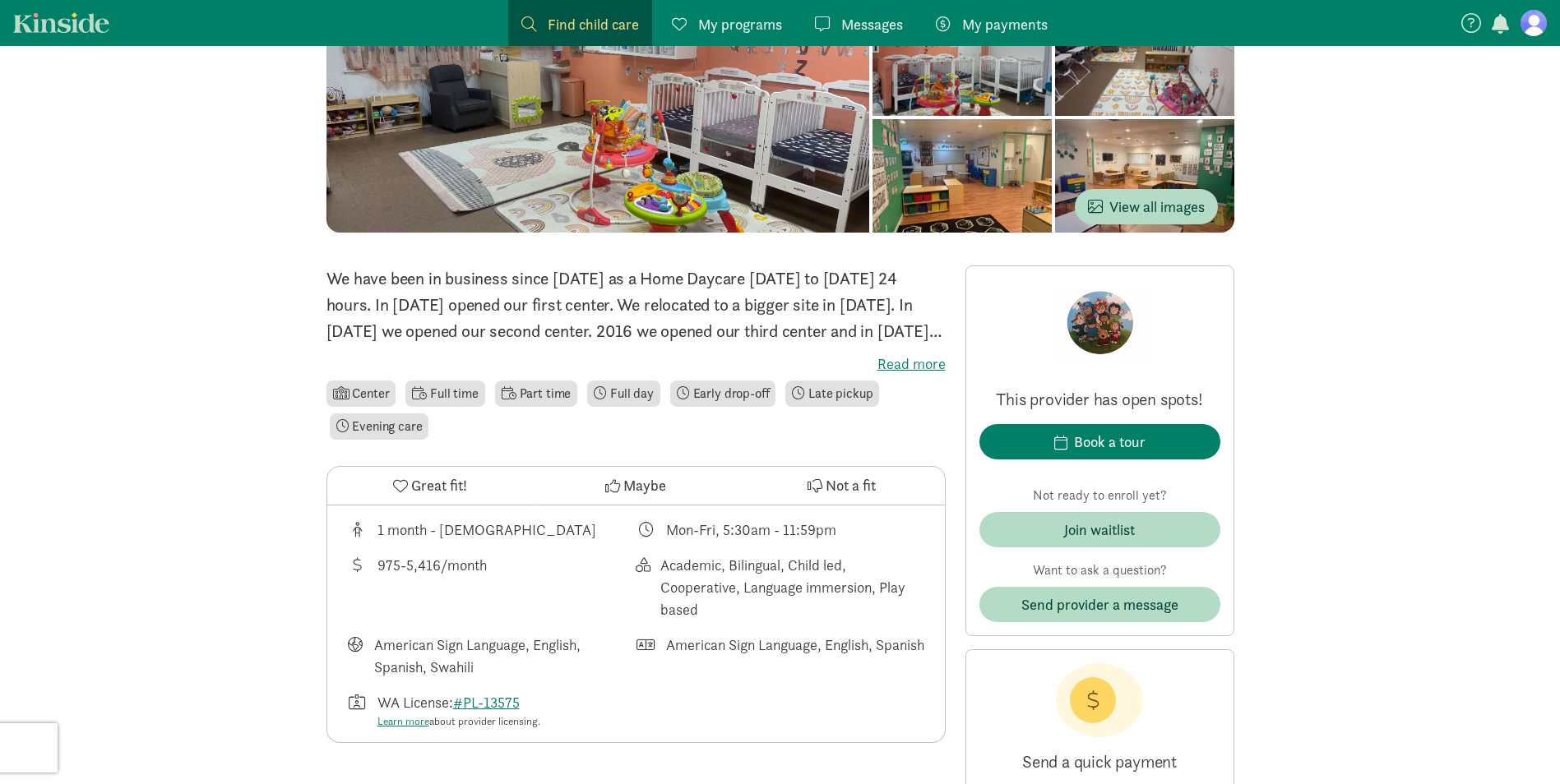
click at [904, 355] on label "Read more" at bounding box center [635, 364] width 619 height 20
click at [0, 0] on input "Read more" at bounding box center [0, 0] width 0 height 0
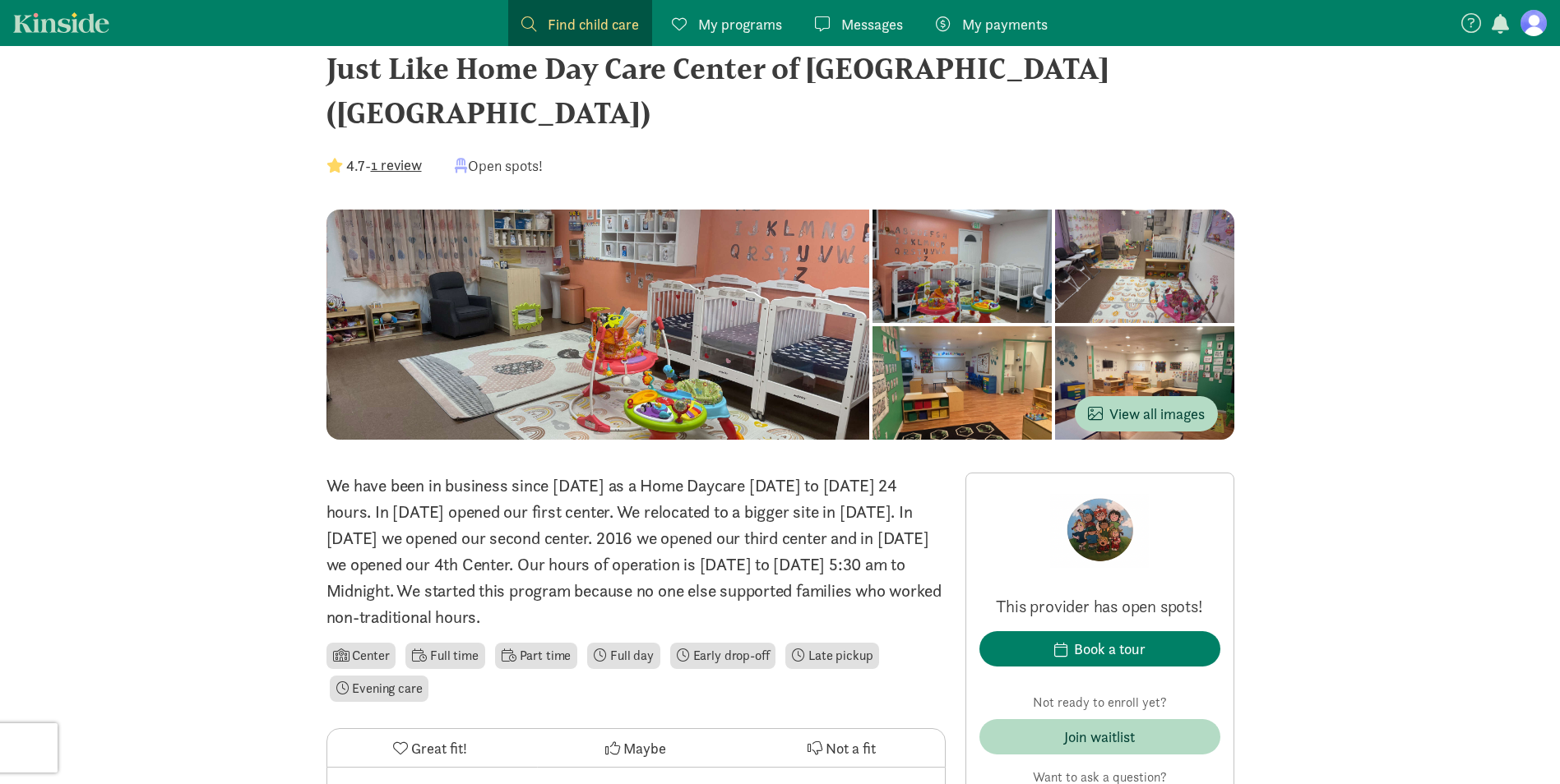
scroll to position [0, 0]
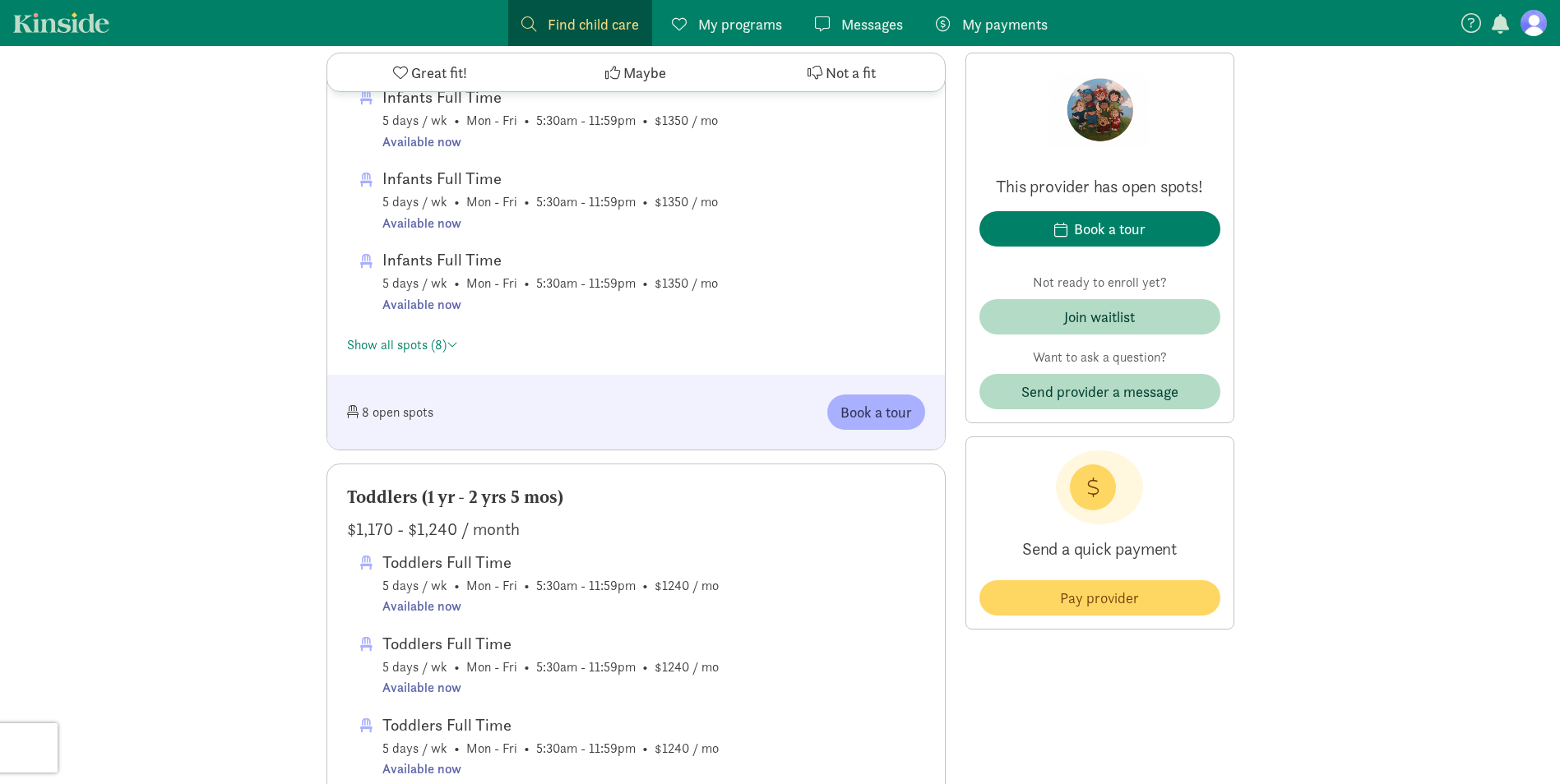
scroll to position [822, 0]
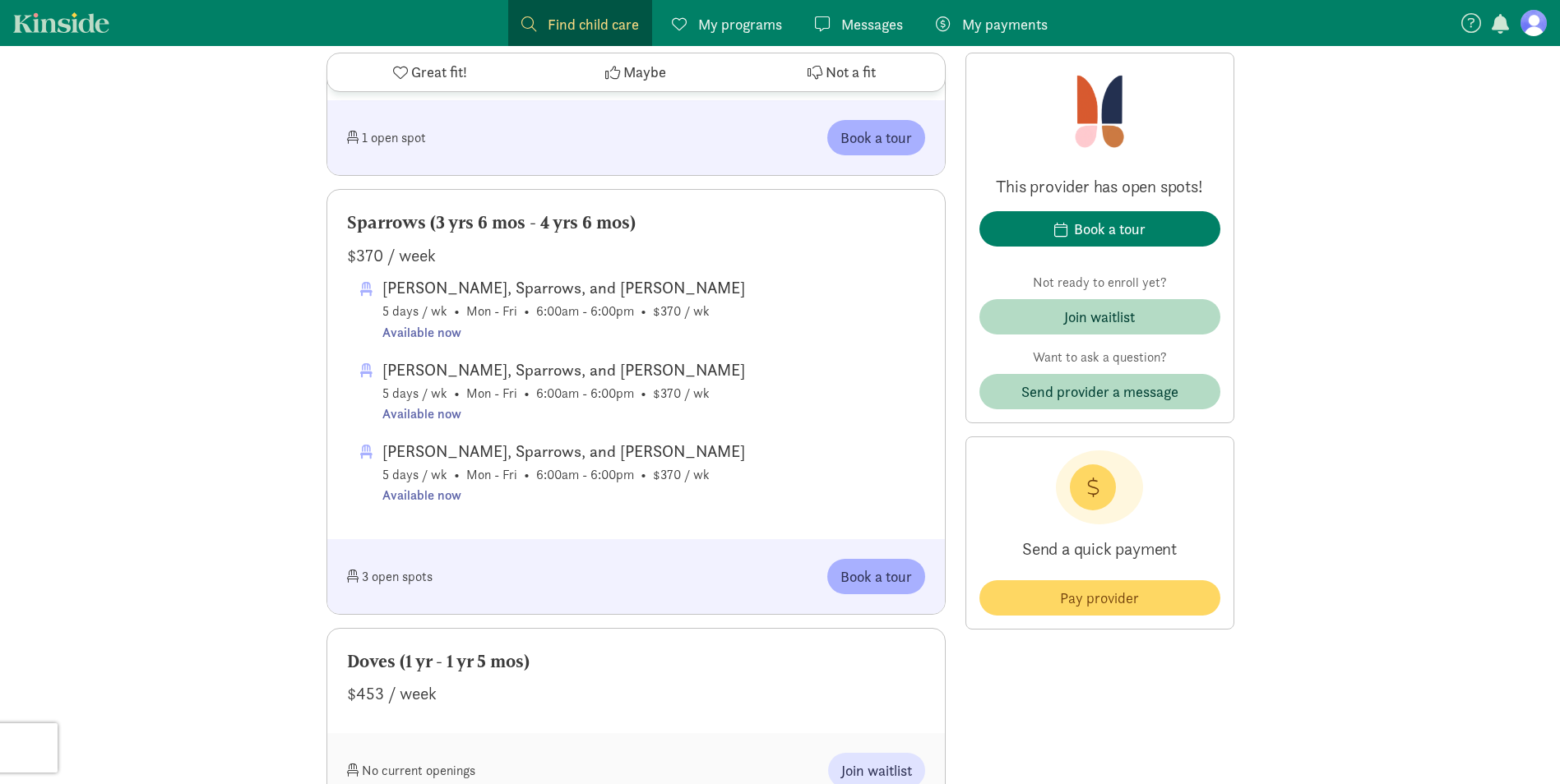
scroll to position [739, 0]
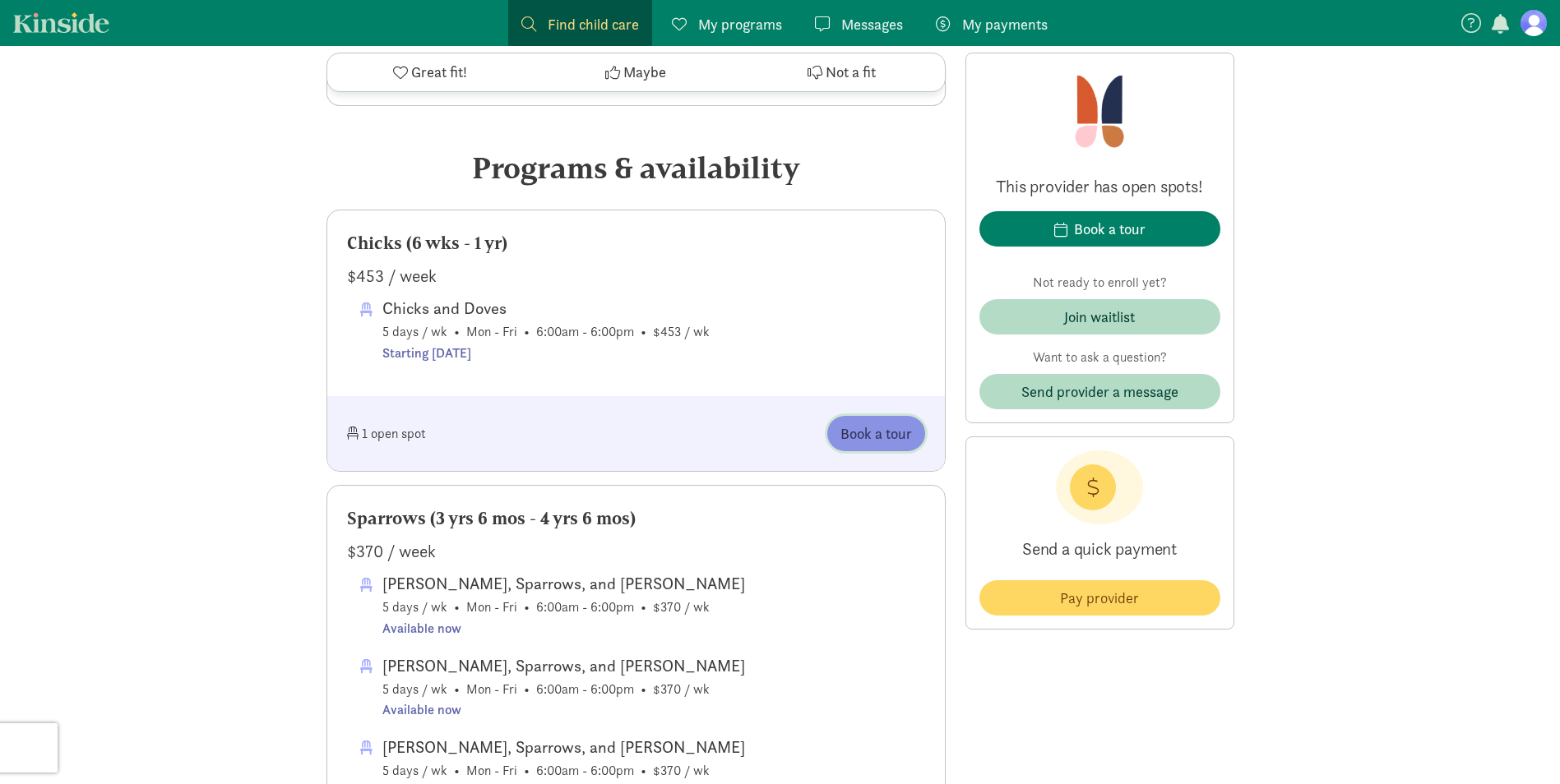
click at [860, 429] on span "Book a tour" at bounding box center [875, 433] width 71 height 22
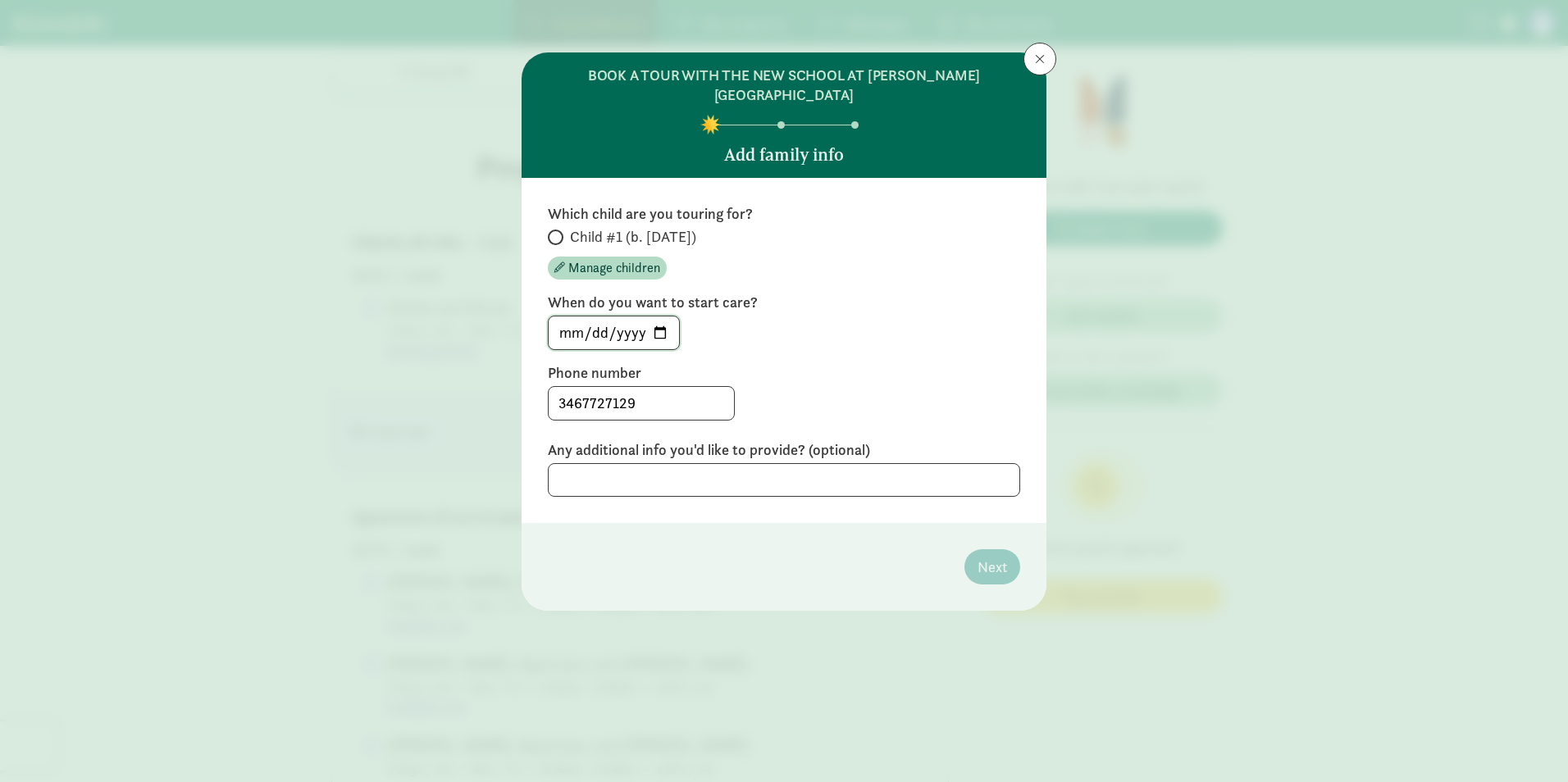
click at [660, 317] on input "[DATE]" at bounding box center [614, 333] width 131 height 33
type input "[DATE]"
click at [556, 232] on input "Child #1 (b. [DATE])" at bounding box center [552, 236] width 10 height 10
radio input "true"
click at [658, 317] on input "[DATE]" at bounding box center [614, 333] width 131 height 33
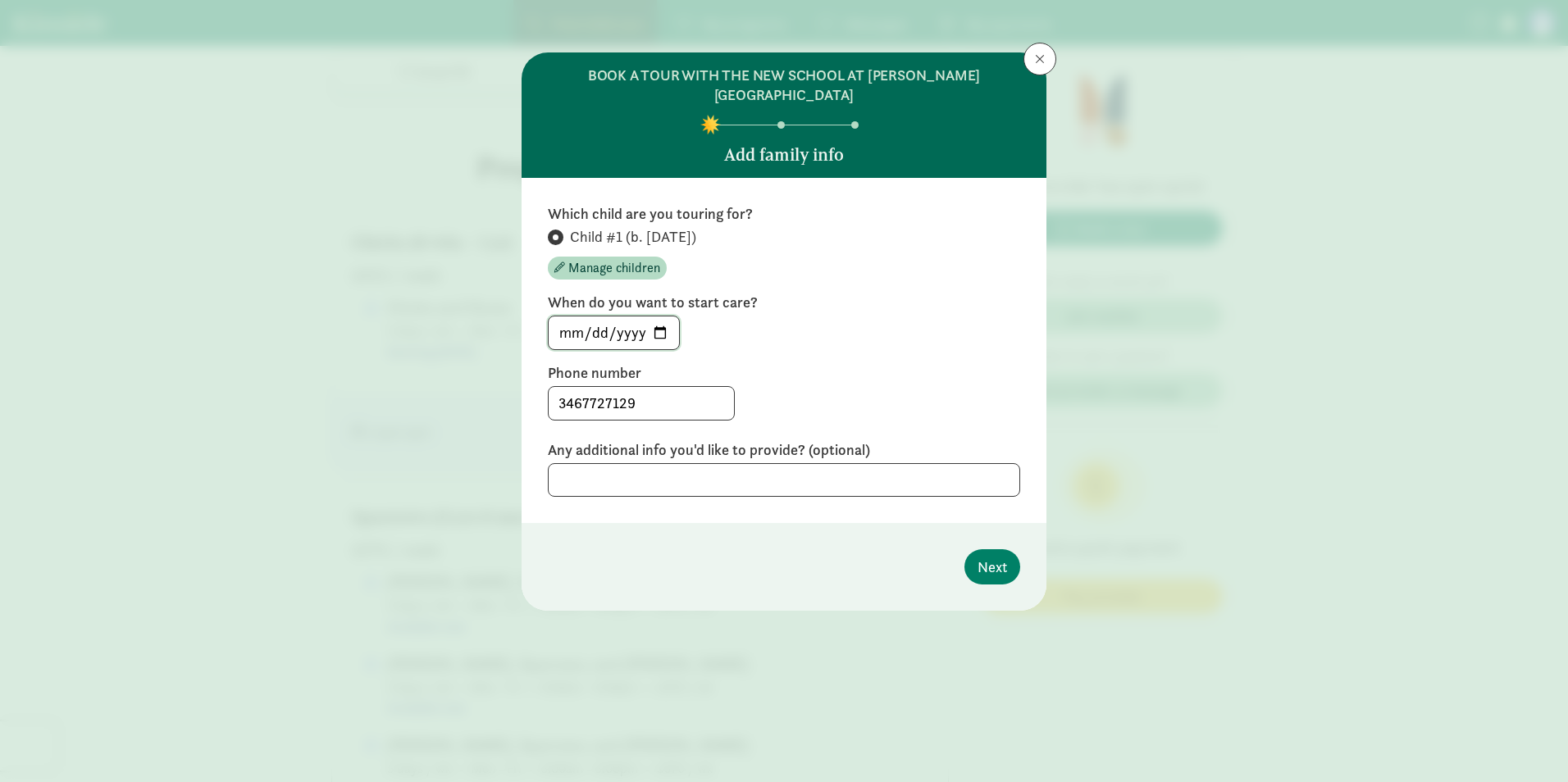
type input "[DATE]"
click at [821, 339] on div "Which child are you touring for? Child #1 (b. [DATE]) Manage children When do y…" at bounding box center [783, 351] width 472 height 293
click at [999, 556] on span "Next" at bounding box center [991, 566] width 29 height 22
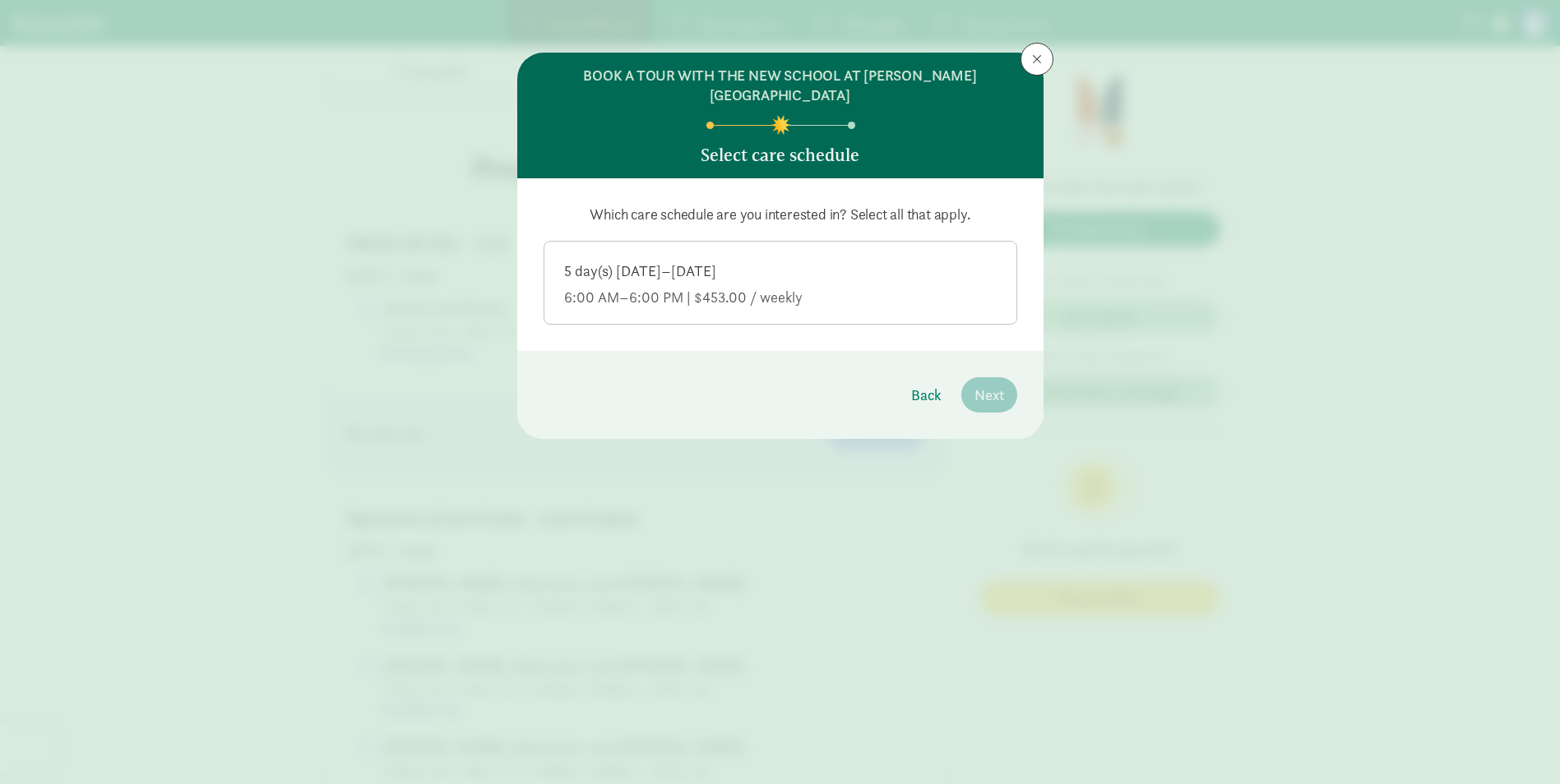
click at [796, 242] on label "5 day(s) [DATE]–[DATE] 6:00 AM–6:00 PM | $453.00 / weekly" at bounding box center [780, 281] width 472 height 79
click at [0, 0] on input "5 day(s) [DATE]–[DATE] 6:00 AM–6:00 PM | $453.00 / weekly" at bounding box center [0, 0] width 0 height 0
click at [983, 377] on button "Next" at bounding box center [988, 394] width 56 height 35
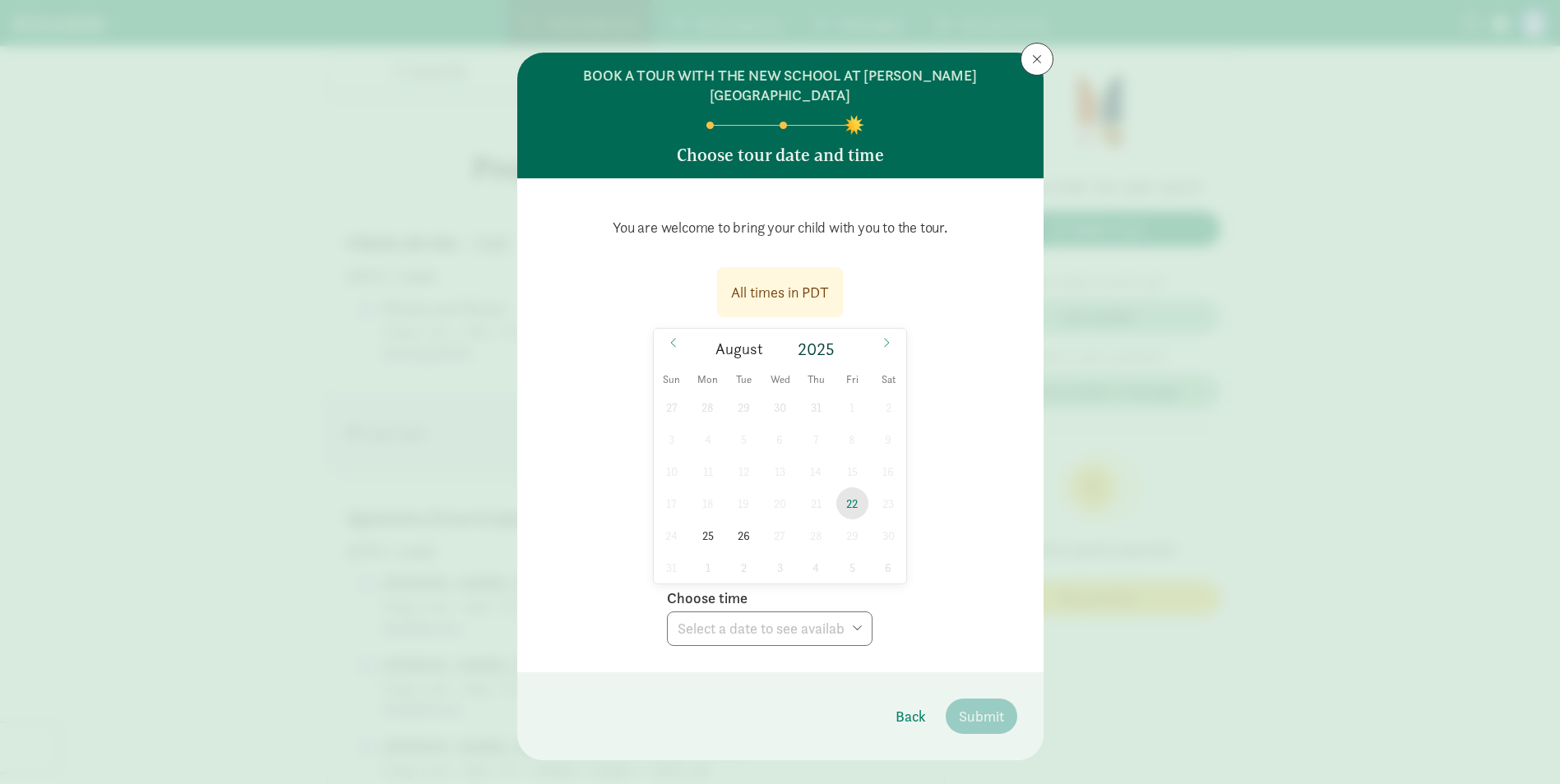
click at [847, 487] on span "22" at bounding box center [853, 503] width 32 height 32
click at [841, 611] on select "Choose time 09:15 AM 09:45 AM 10:15 AM 10:45 AM 11:15 AM 11:45 AM 03:00 PM 03:3…" at bounding box center [769, 629] width 206 height 34
click at [971, 467] on div "All times in PDT [DATE] [DATE] Sun Mon Tue Wed Thu Fri Sat 27 28 29 30 31 1 2 3…" at bounding box center [780, 451] width 473 height 389
click at [843, 487] on span "22" at bounding box center [853, 503] width 32 height 32
click at [840, 487] on span "22" at bounding box center [853, 503] width 32 height 32
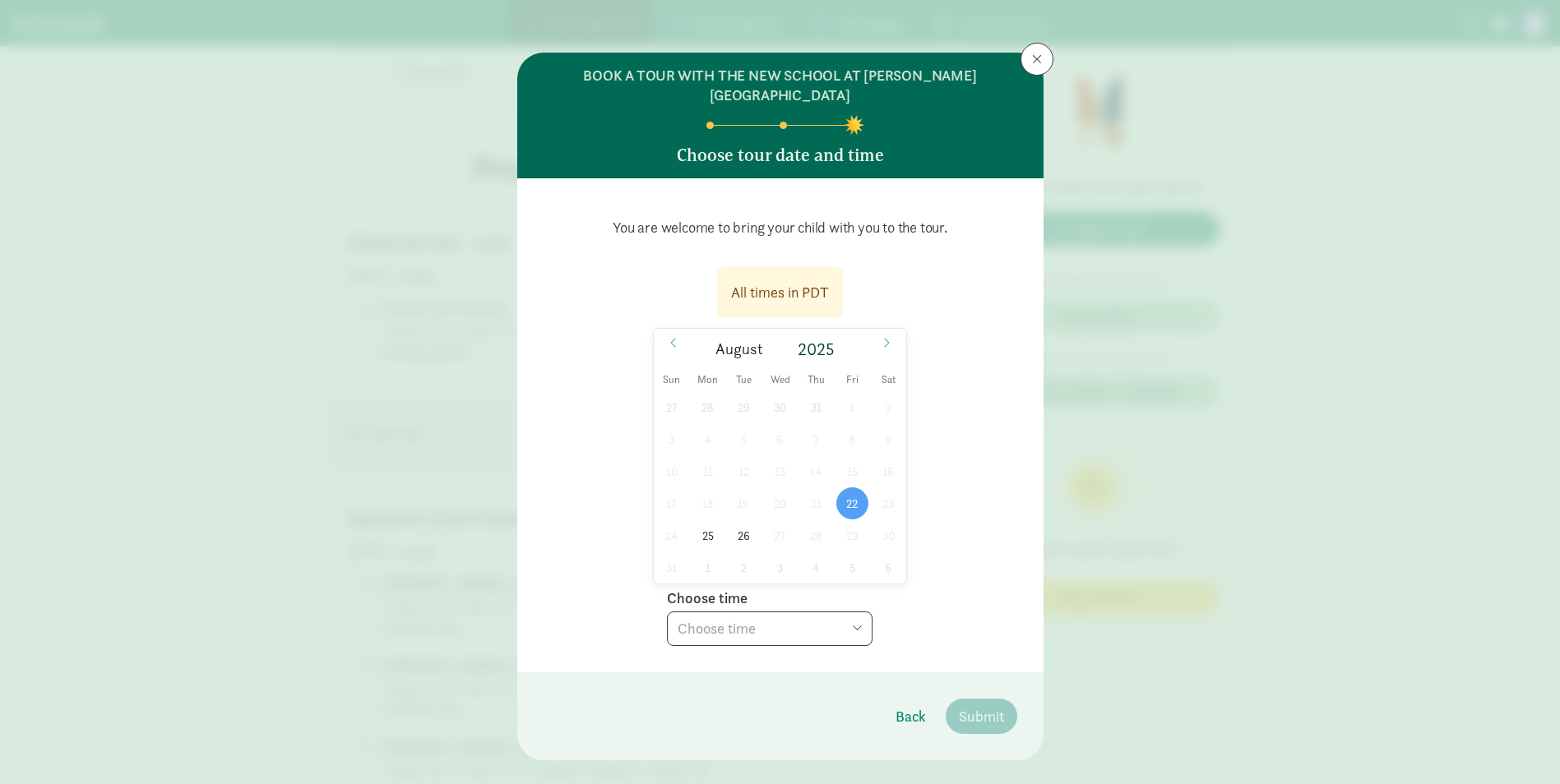
click at [805, 611] on select "Choose time 09:15 AM 09:45 AM 10:15 AM 10:45 AM 11:15 AM 11:45 AM 03:00 PM 03:3…" at bounding box center [769, 629] width 206 height 34
select select "[DATE]T15:30:00.000-07:00"
click at [667, 611] on select "Choose time 09:15 AM 09:45 AM 10:15 AM 10:45 AM 11:15 AM 11:45 AM 03:00 PM 03:3…" at bounding box center [769, 629] width 206 height 34
click at [1026, 488] on div "You are welcome to bring your child with you to the tour. All times in PDT [DAT…" at bounding box center [780, 425] width 526 height 494
click at [969, 705] on span "Submit" at bounding box center [982, 716] width 46 height 22
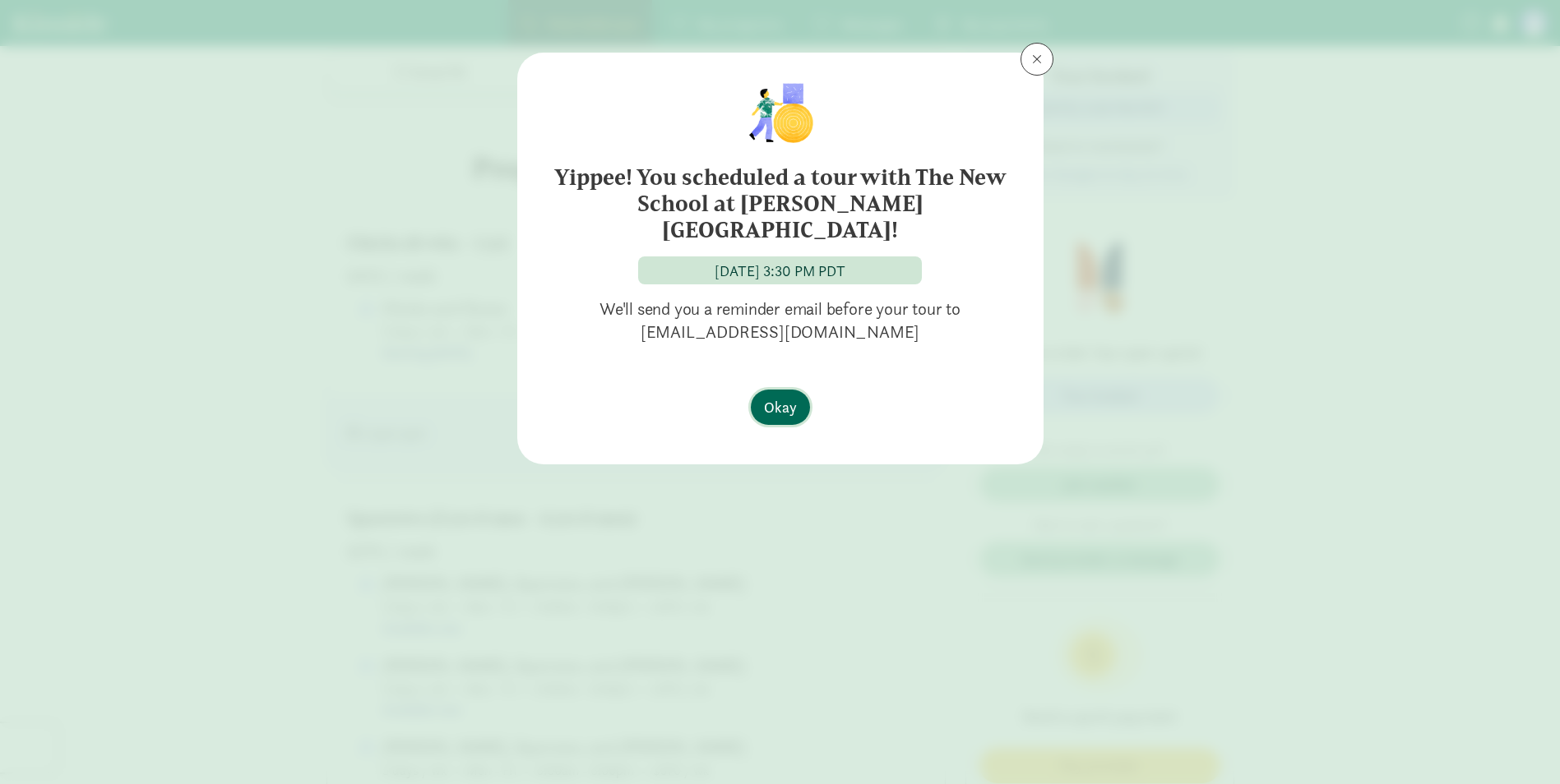
click at [781, 396] on span "Okay" at bounding box center [780, 407] width 33 height 22
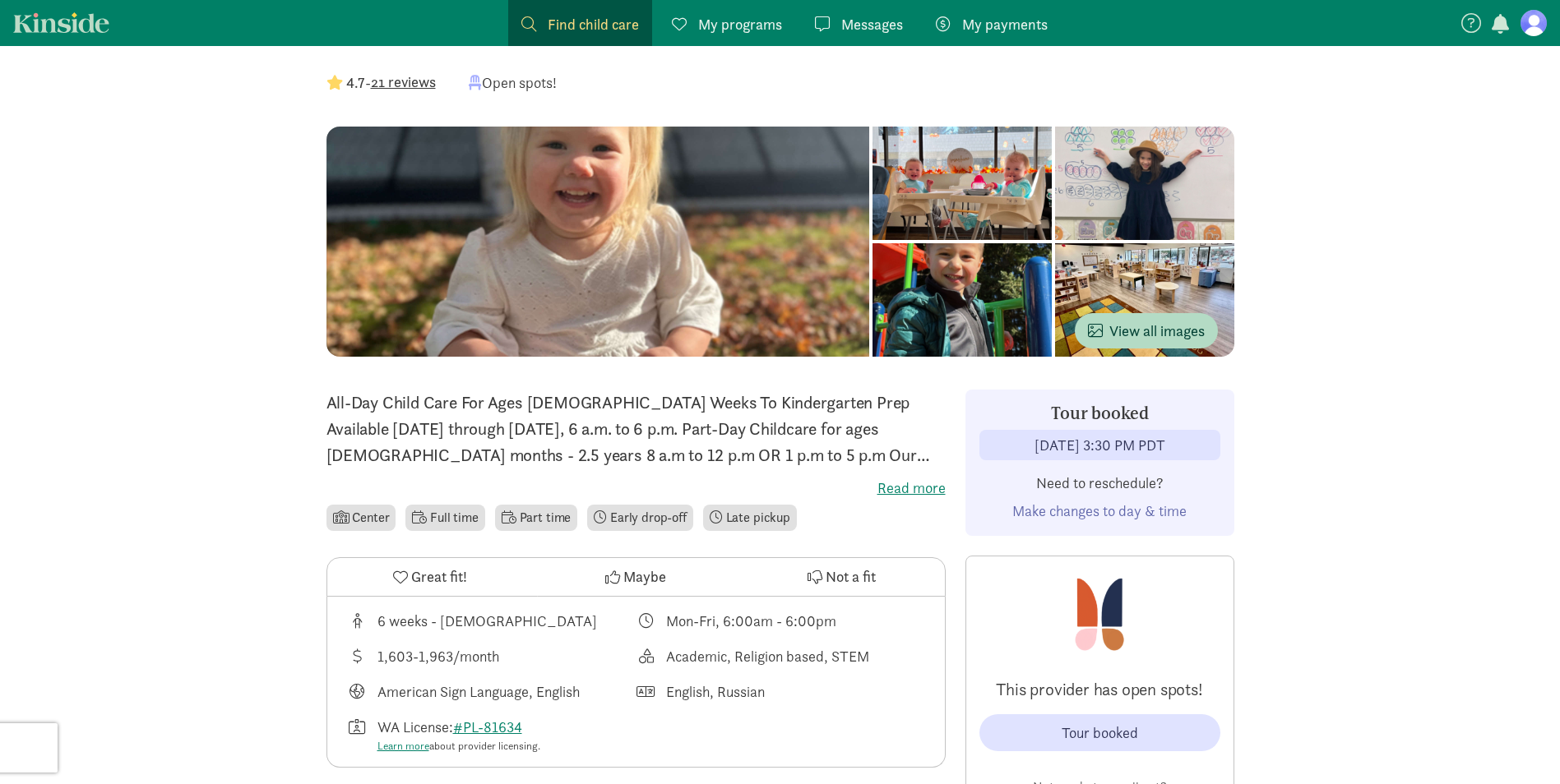
scroll to position [0, 0]
